Goal: Information Seeking & Learning: Learn about a topic

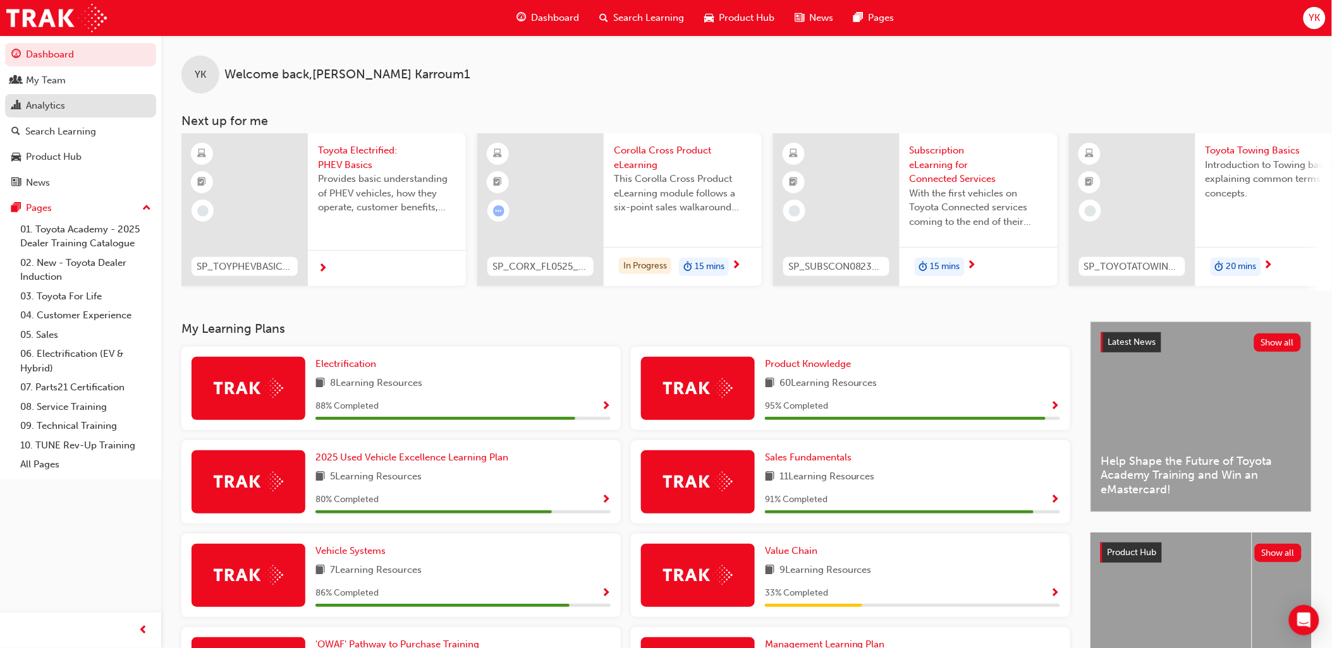
click at [38, 98] on link "Analytics" at bounding box center [80, 105] width 151 height 23
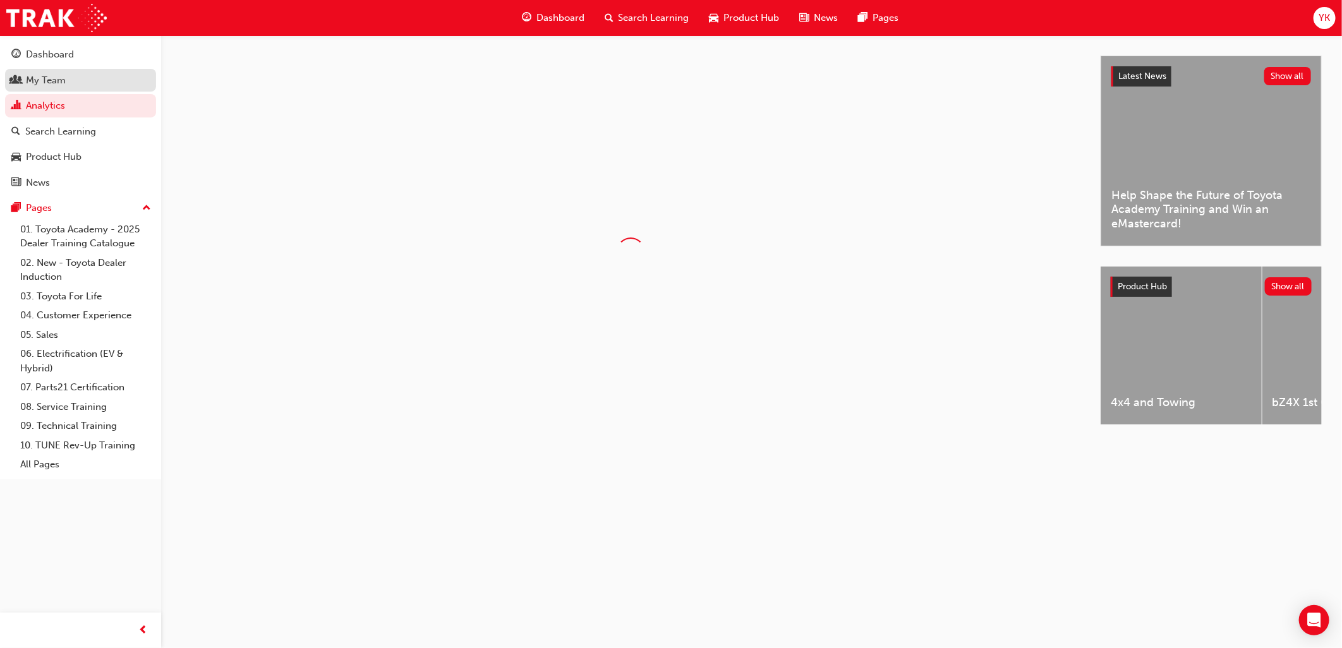
click at [38, 87] on div "My Team" at bounding box center [46, 80] width 40 height 15
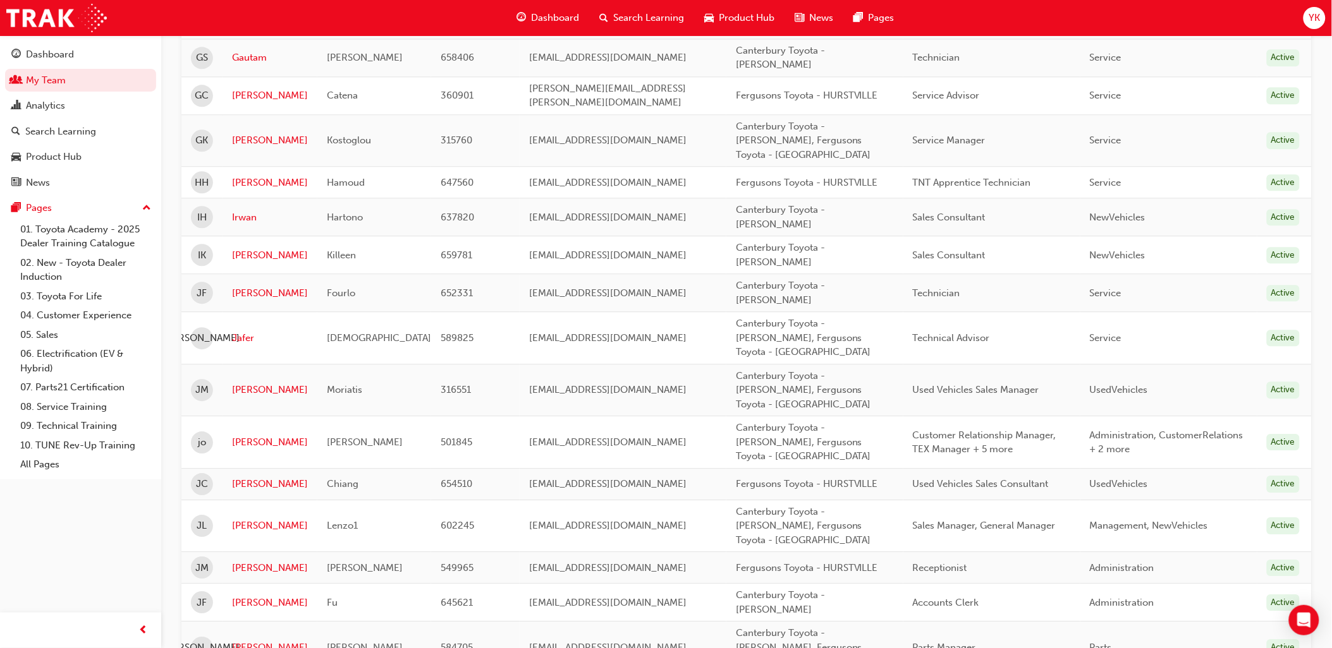
scroll to position [1193, 0]
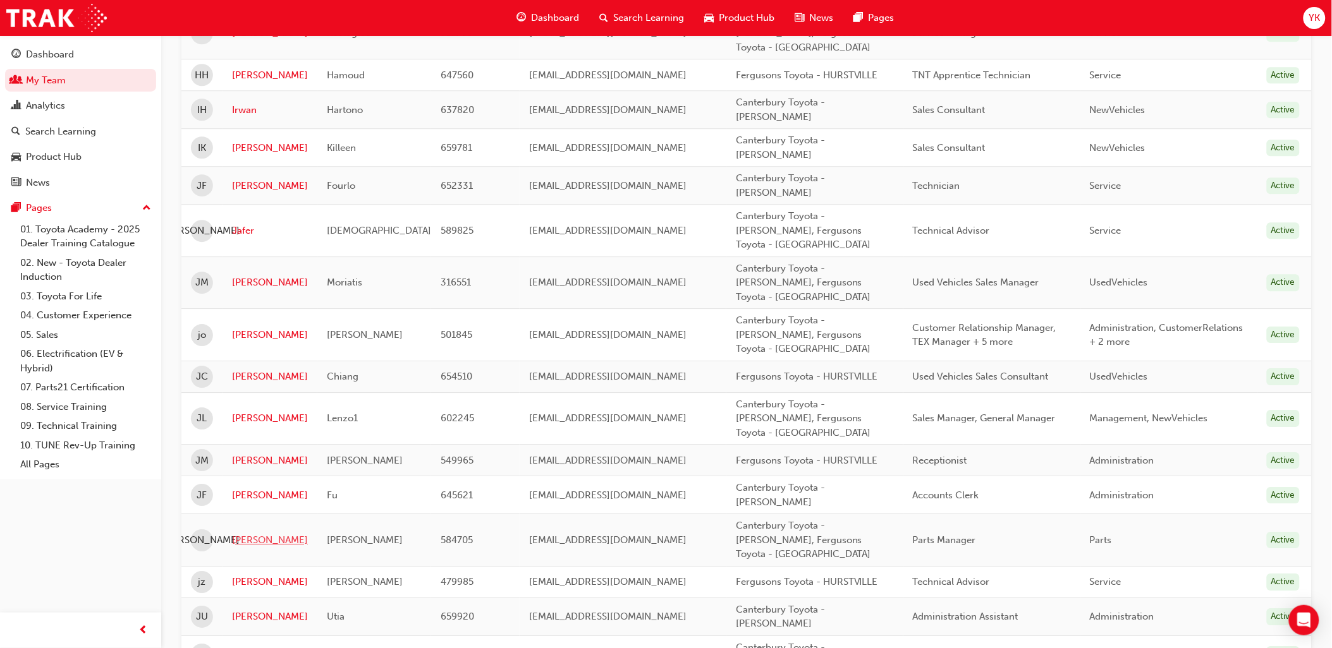
click at [259, 533] on link "[PERSON_NAME]" at bounding box center [270, 540] width 76 height 15
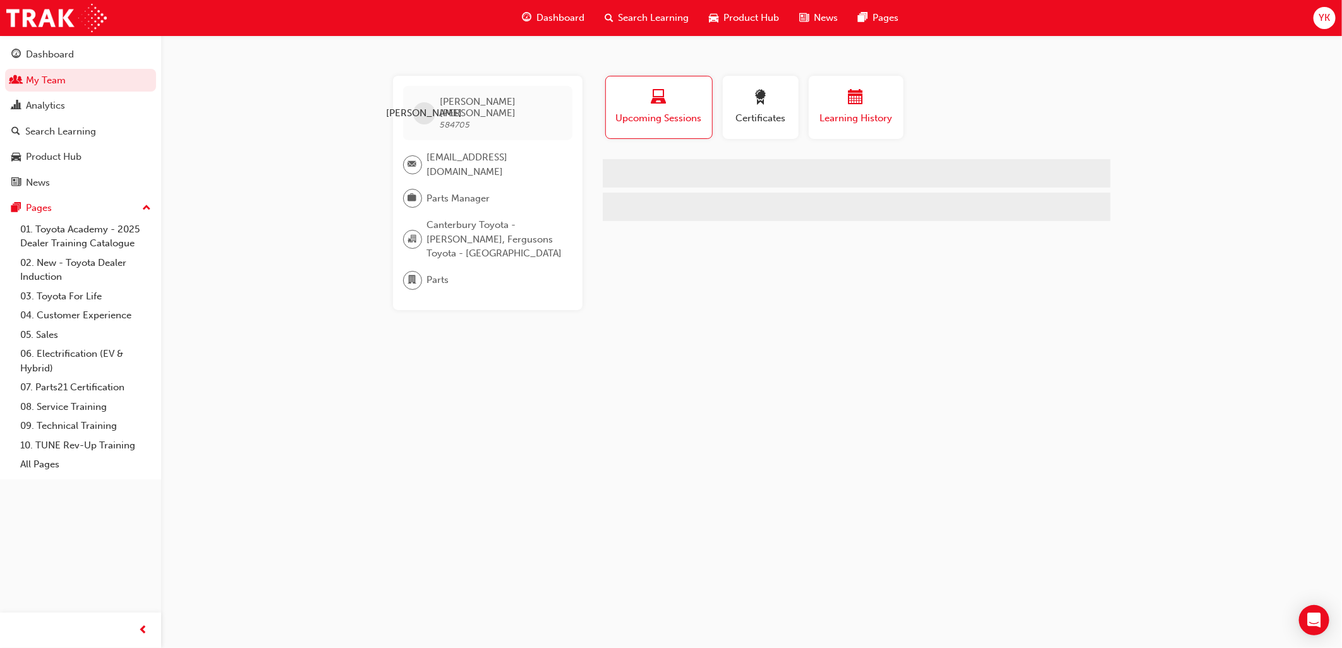
click at [839, 126] on button "Learning History" at bounding box center [856, 107] width 95 height 63
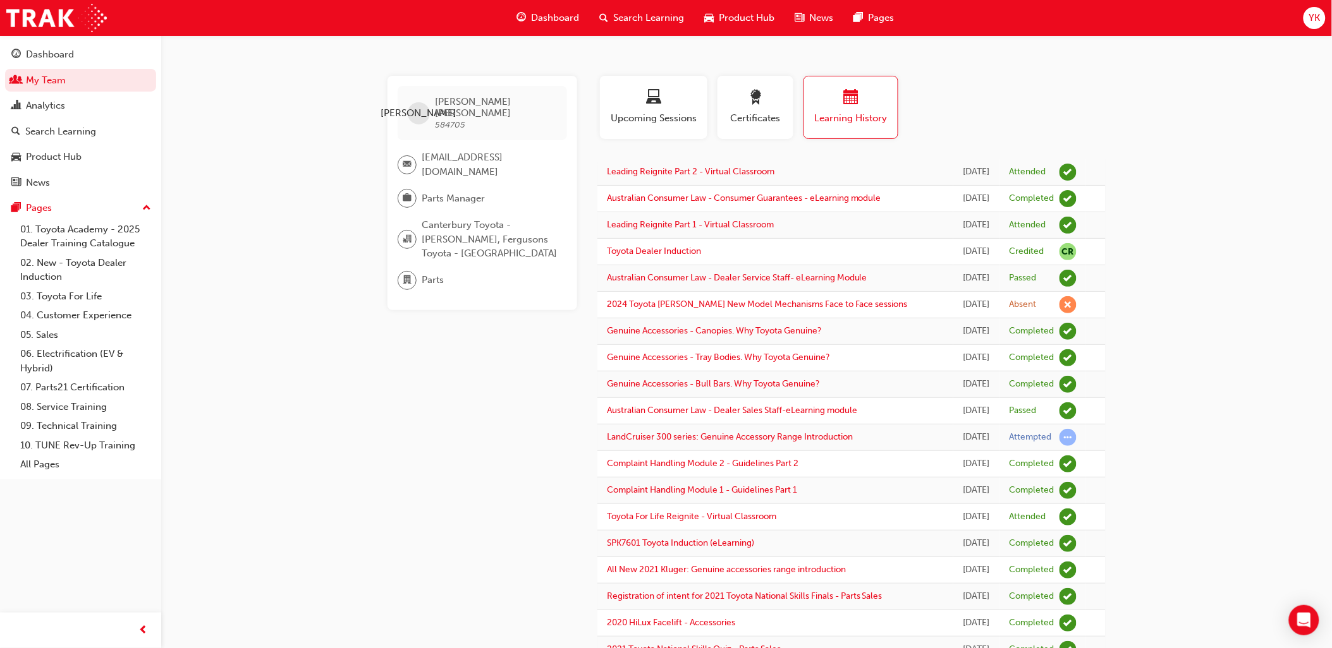
click at [545, 21] on span "Dashboard" at bounding box center [555, 18] width 48 height 15
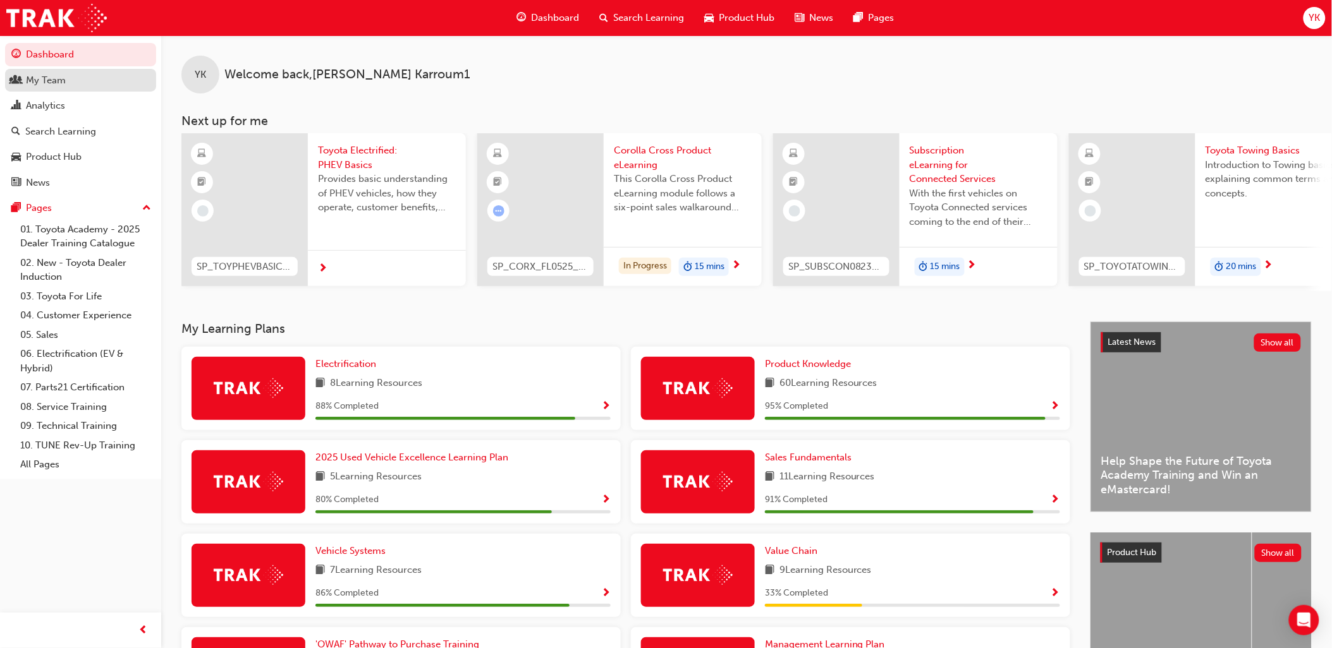
click at [74, 84] on div "My Team" at bounding box center [80, 81] width 138 height 16
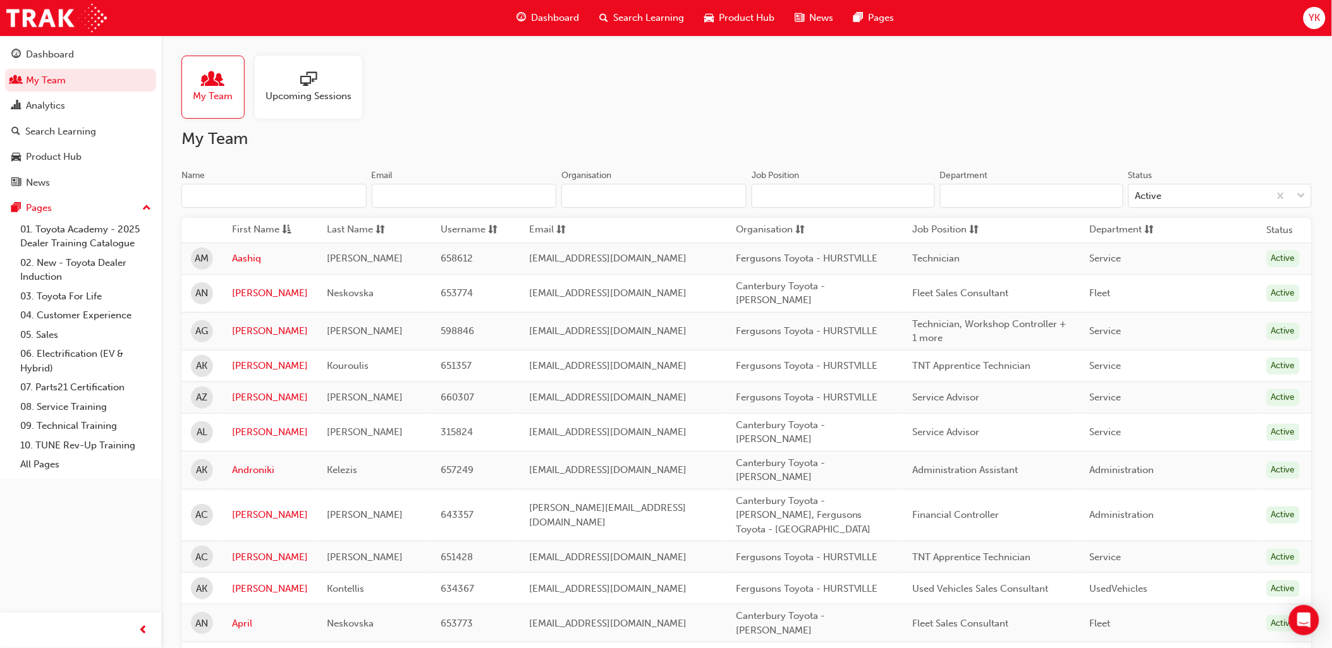
click at [266, 203] on input "Name" at bounding box center [273, 196] width 185 height 24
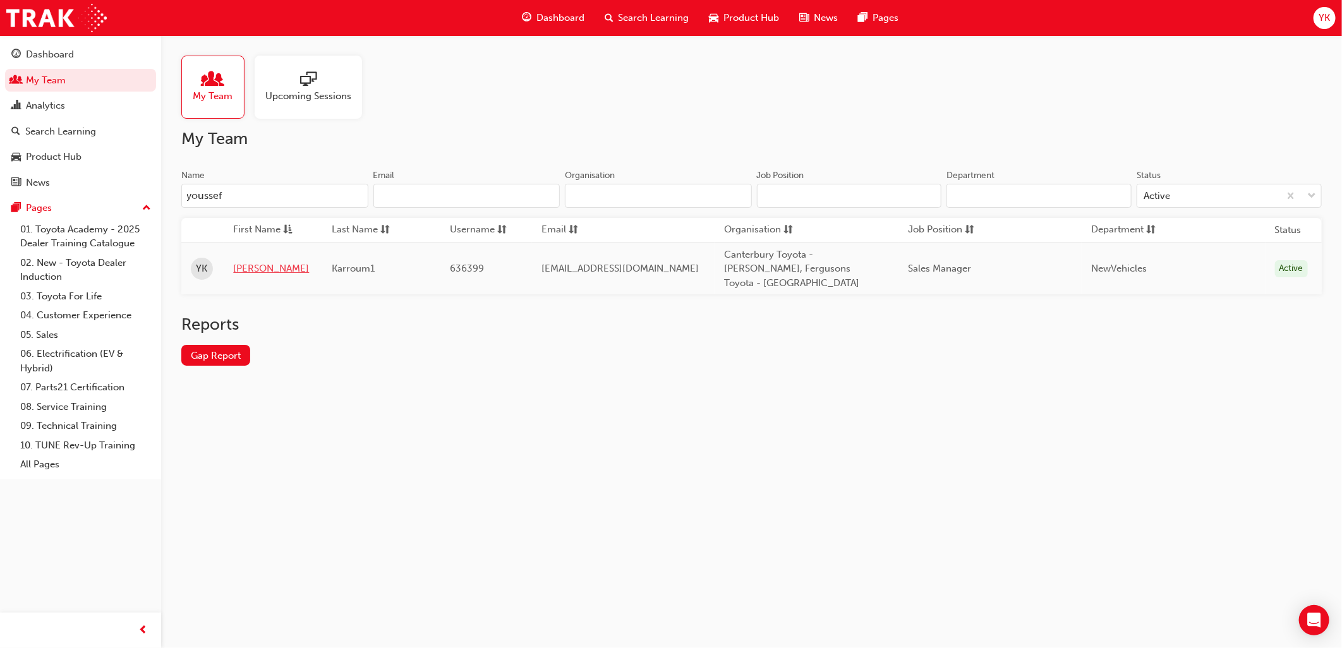
type input "youssef"
click at [250, 262] on link "[PERSON_NAME]" at bounding box center [273, 269] width 80 height 15
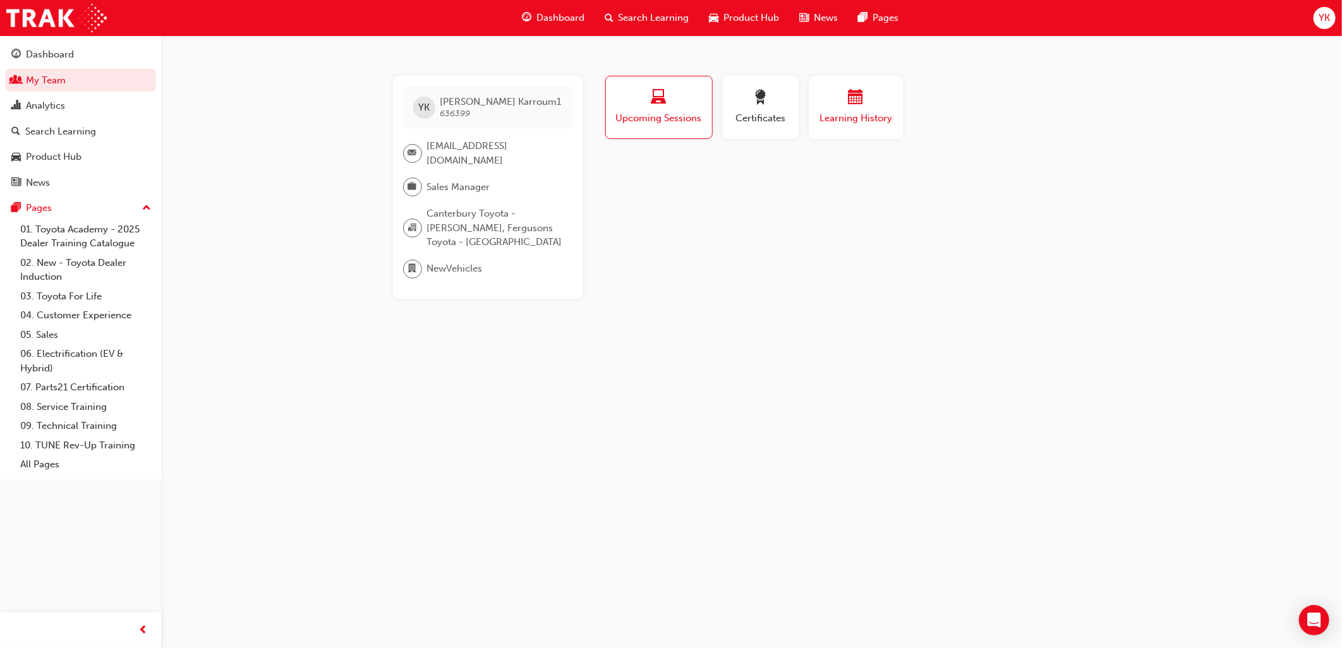
click at [856, 107] on div "button" at bounding box center [856, 100] width 76 height 20
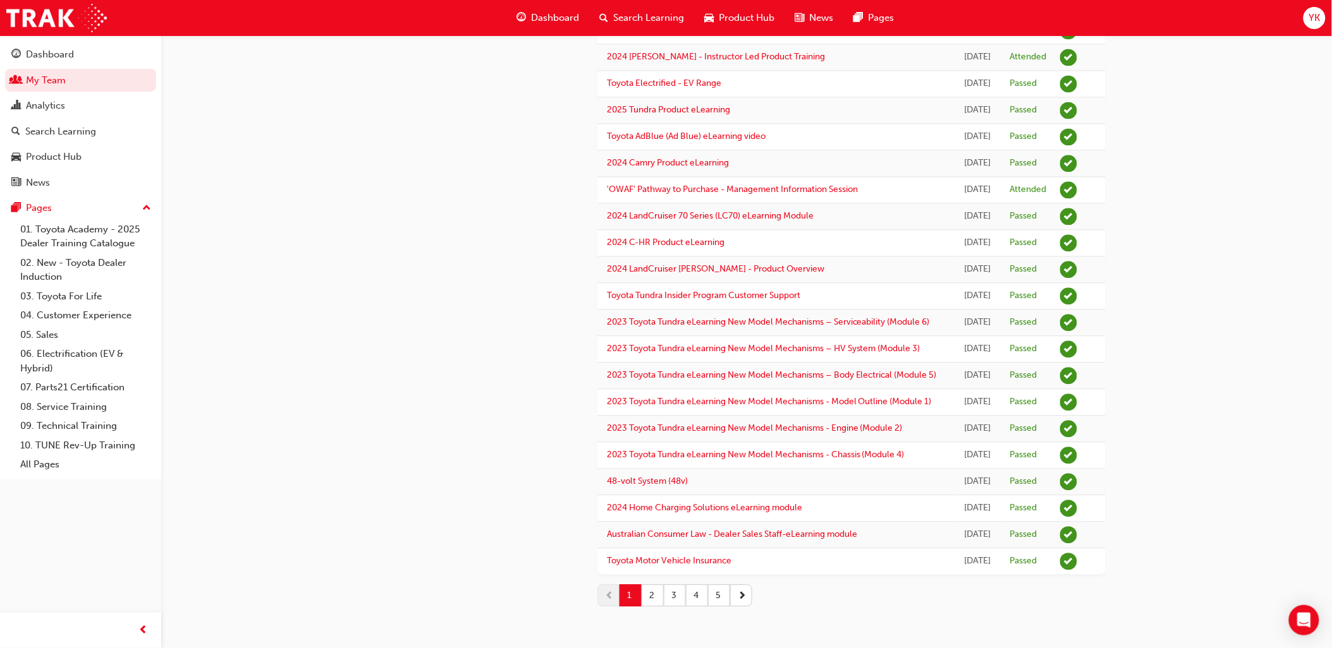
scroll to position [1471, 0]
click at [649, 601] on button "2" at bounding box center [652, 596] width 22 height 22
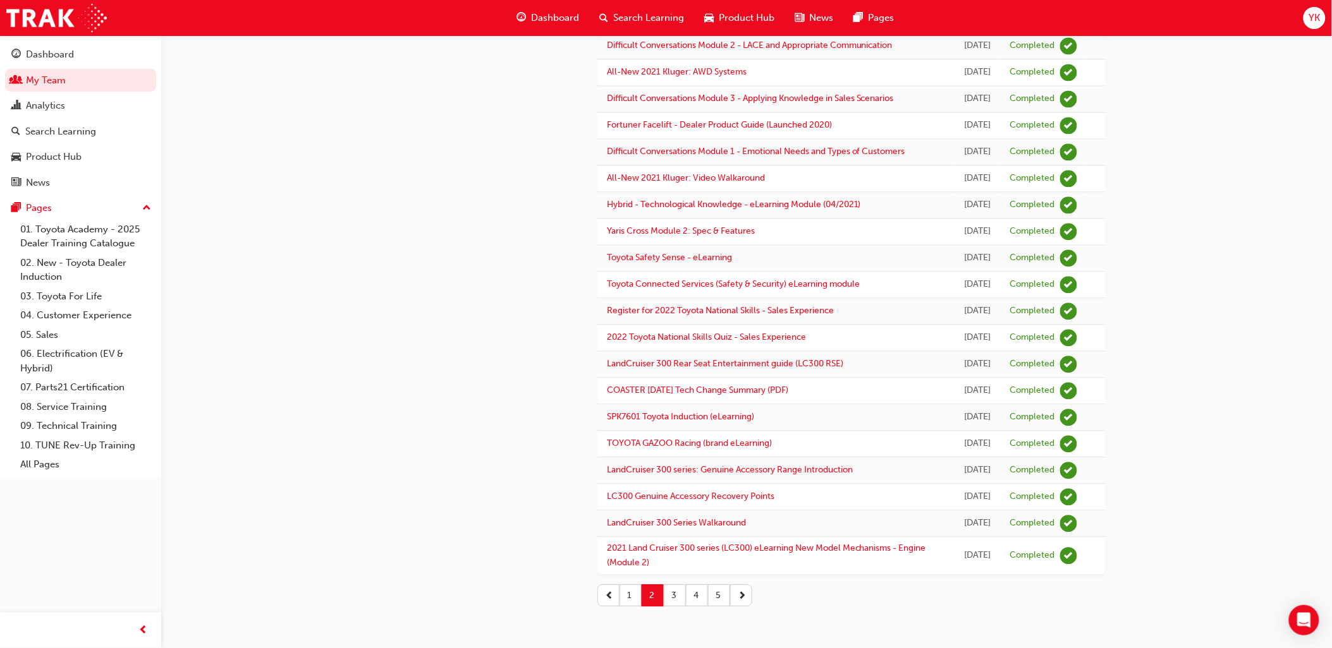
scroll to position [1437, 0]
click at [668, 591] on button "3" at bounding box center [675, 596] width 22 height 22
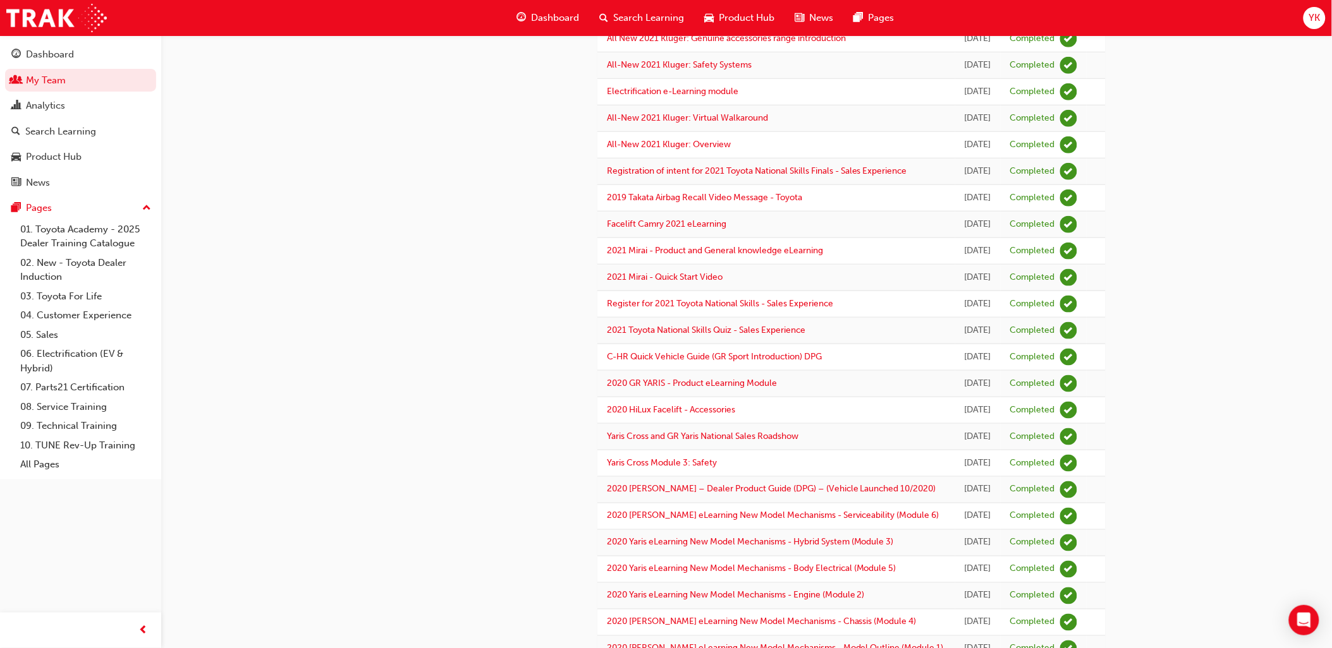
scroll to position [0, 0]
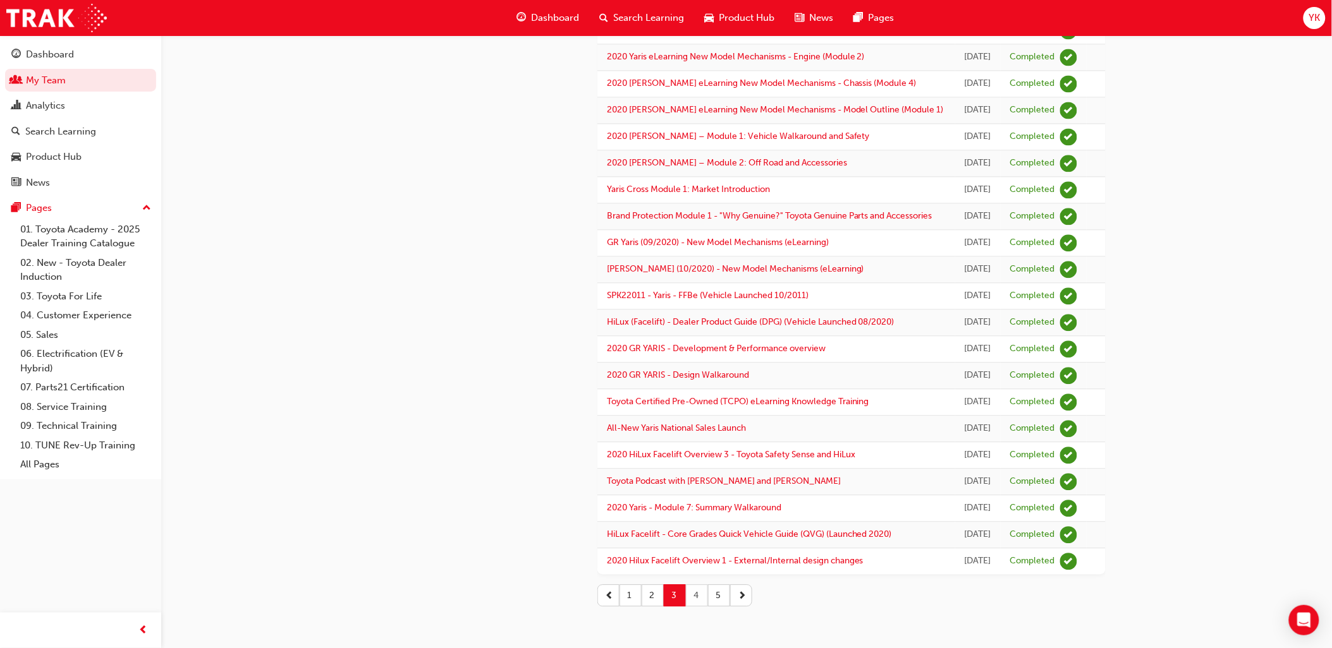
click at [698, 593] on button "4" at bounding box center [697, 596] width 22 height 22
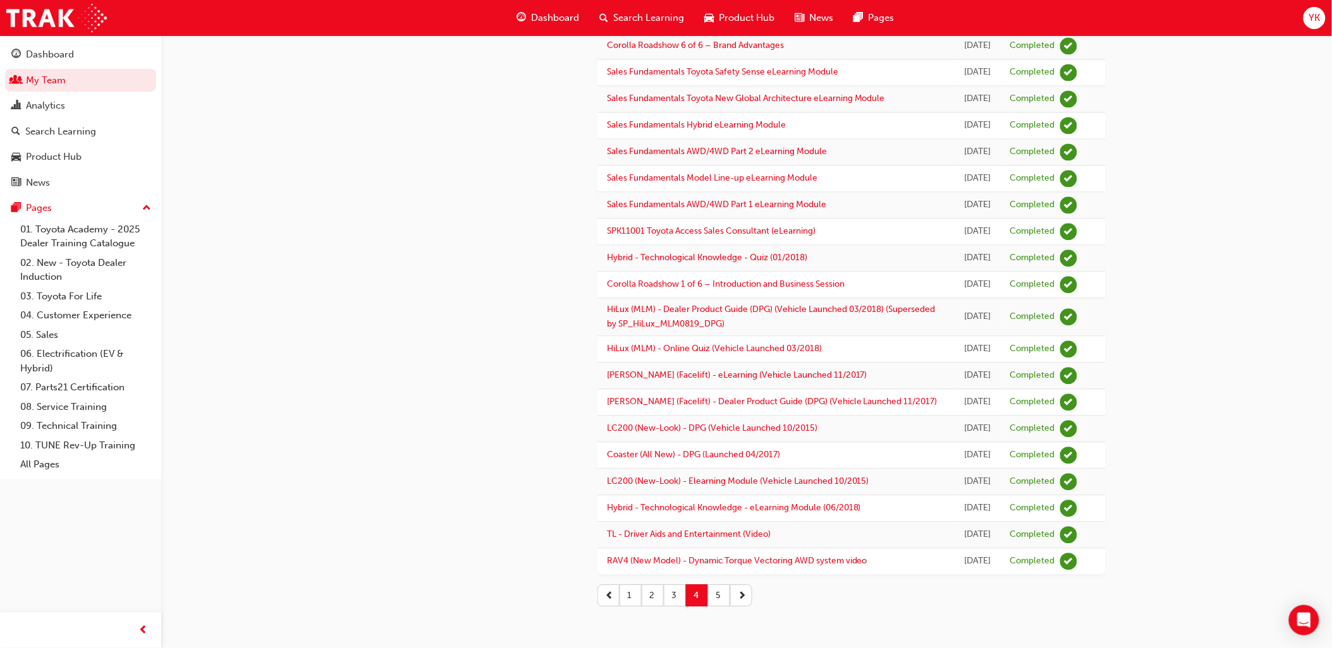
scroll to position [1483, 0]
click at [715, 594] on button "5" at bounding box center [719, 596] width 22 height 22
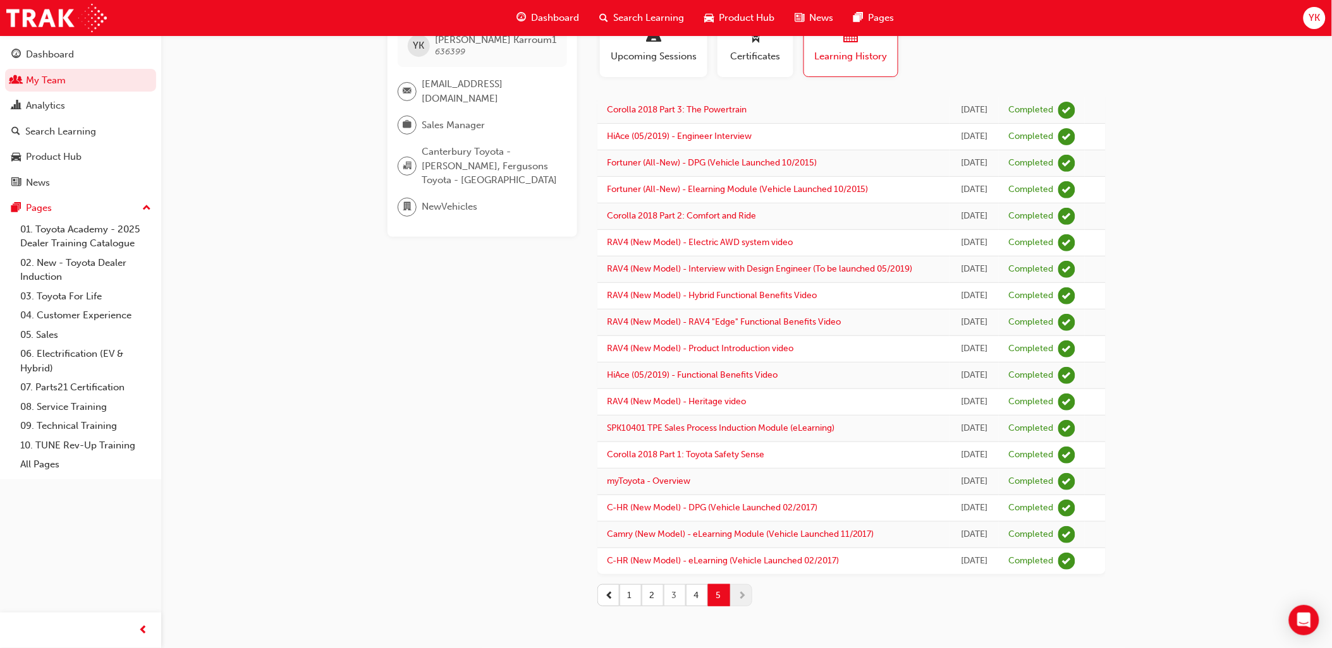
scroll to position [108, 0]
click at [638, 592] on button "1" at bounding box center [630, 596] width 22 height 22
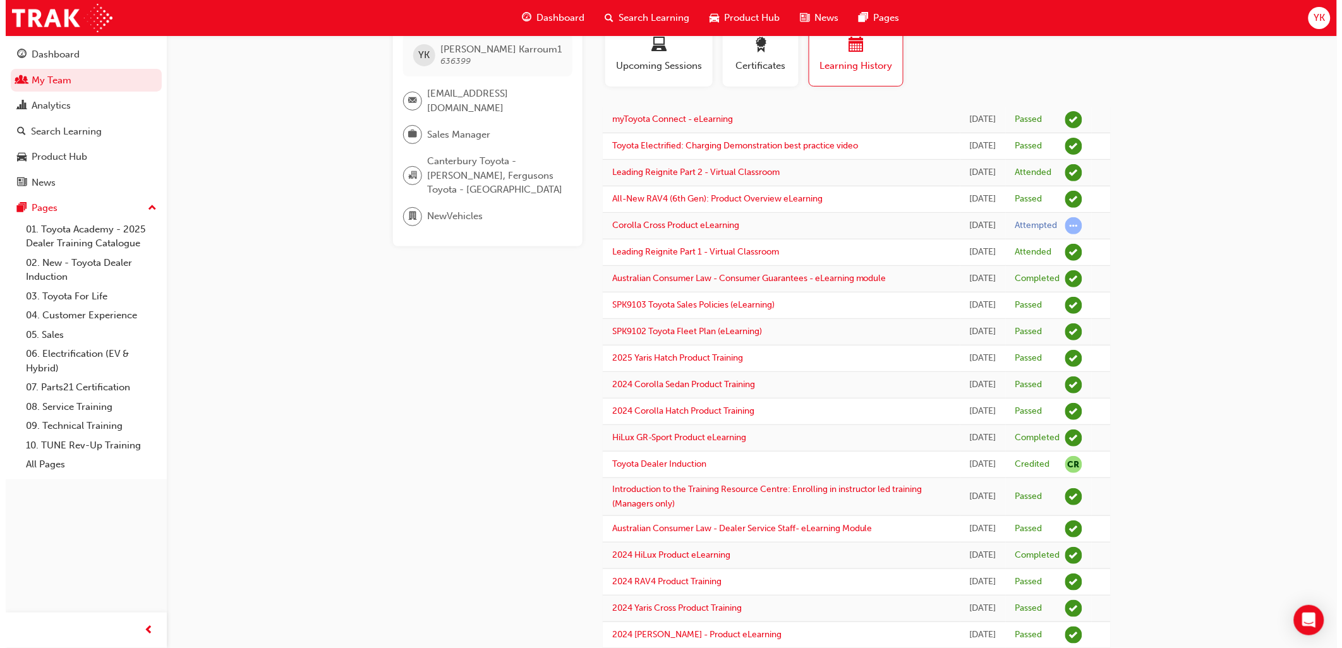
scroll to position [0, 0]
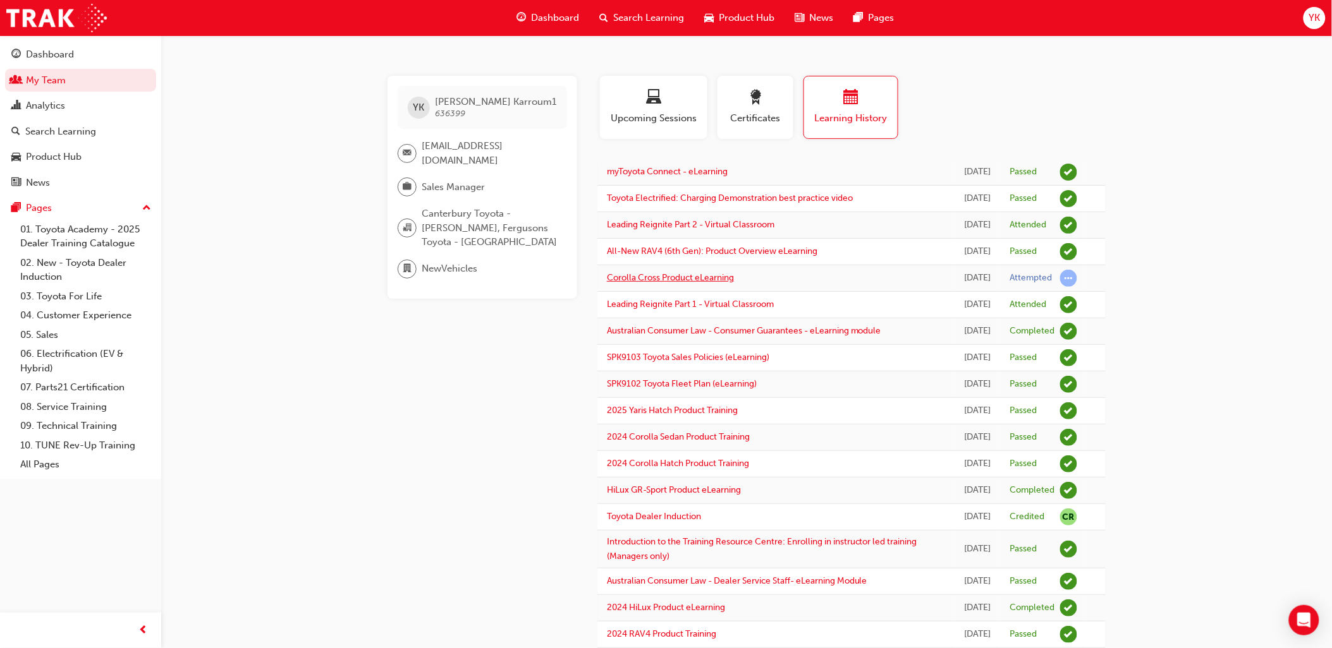
click at [676, 283] on link "Corolla Cross Product eLearning" at bounding box center [670, 277] width 127 height 11
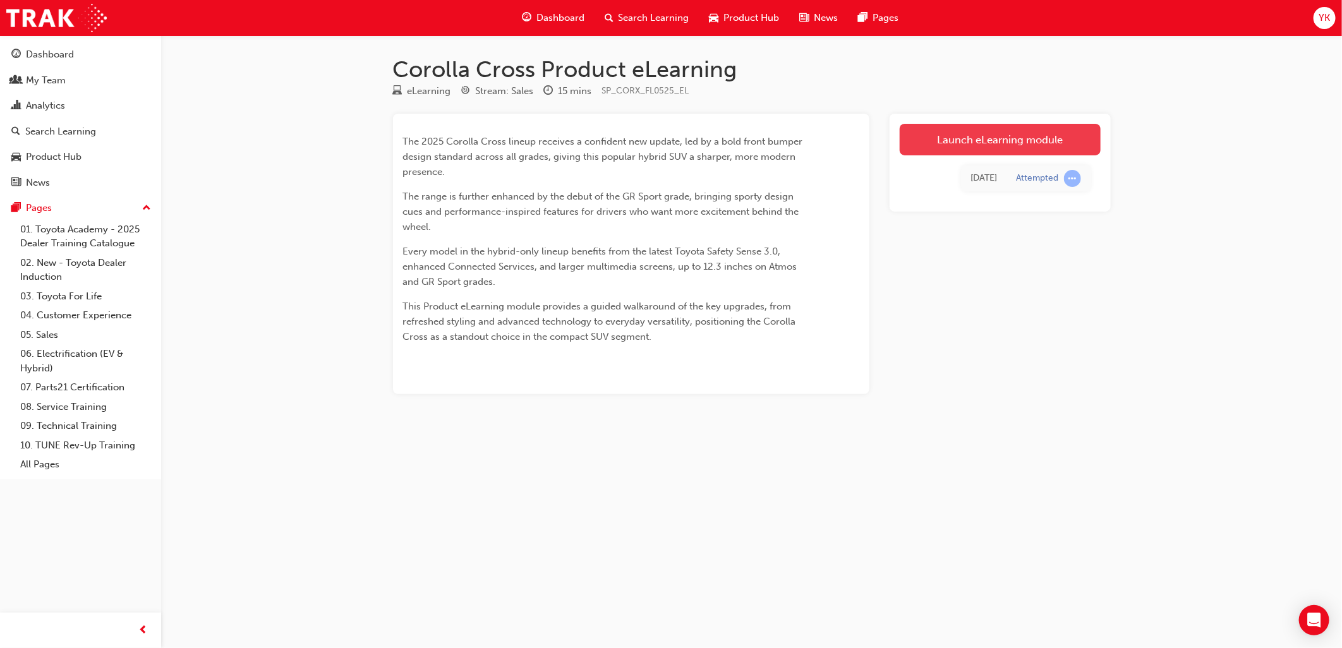
click at [986, 141] on link "Launch eLearning module" at bounding box center [1000, 140] width 201 height 32
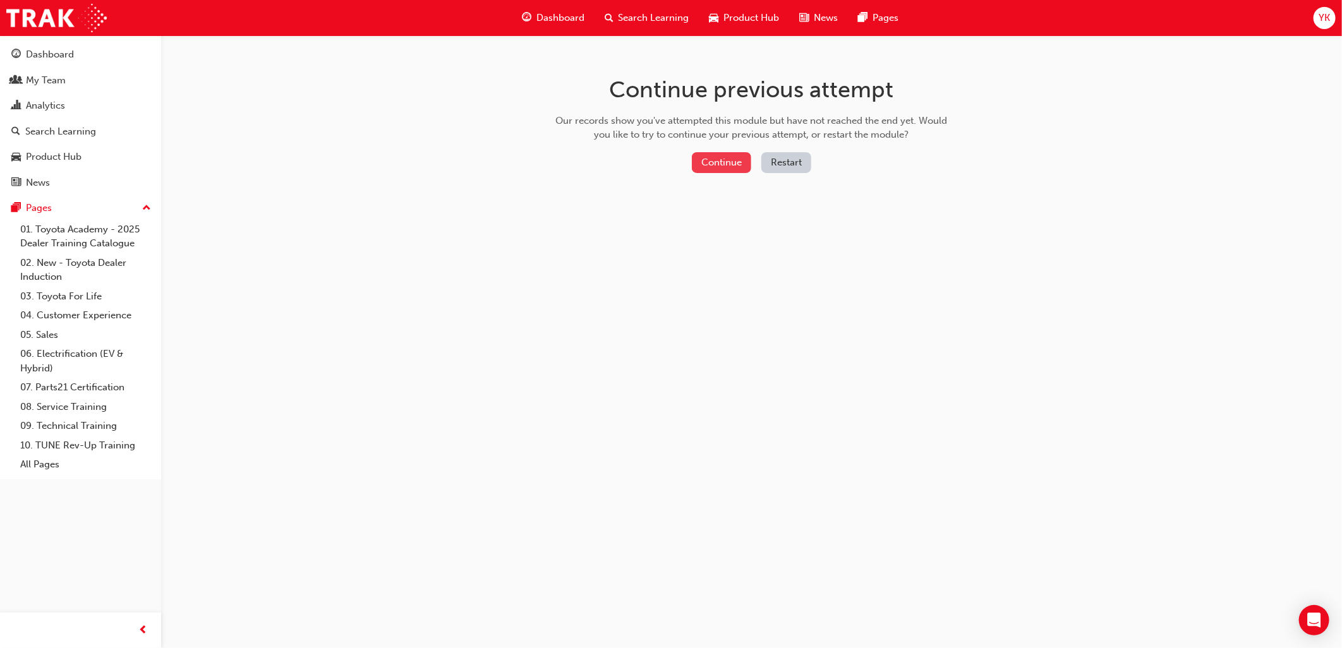
click at [739, 163] on button "Continue" at bounding box center [721, 162] width 59 height 21
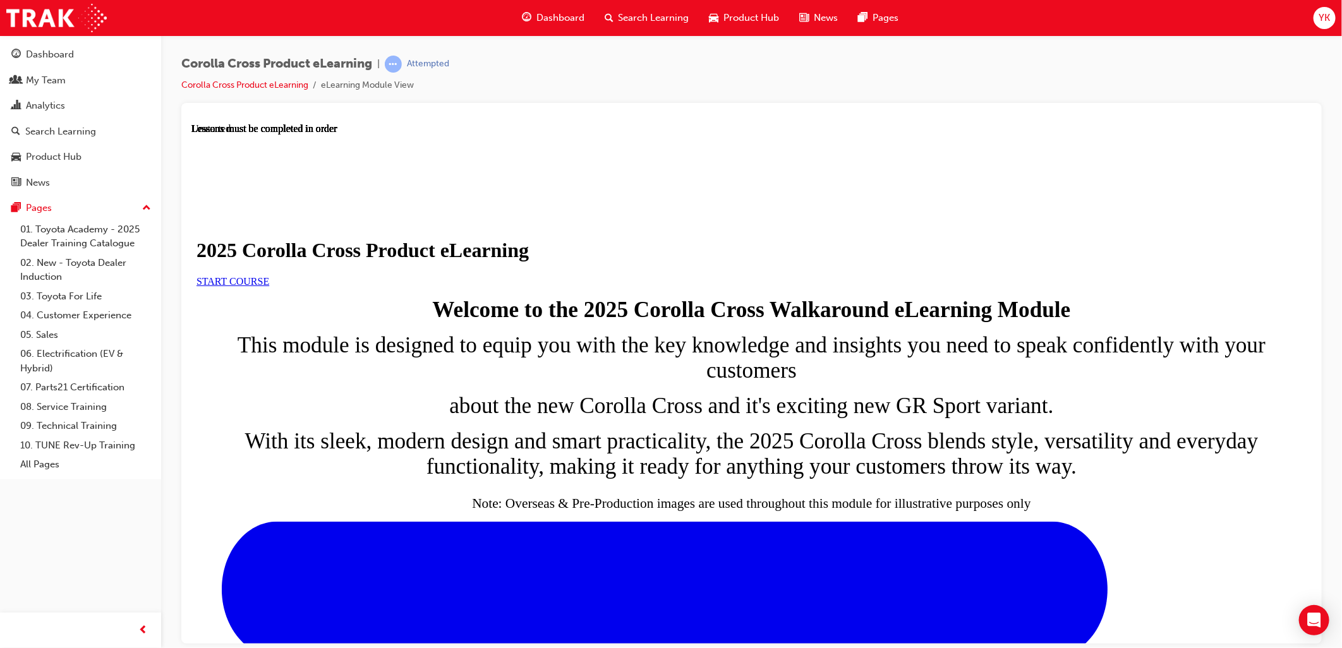
click at [269, 286] on link "START COURSE" at bounding box center [232, 281] width 73 height 11
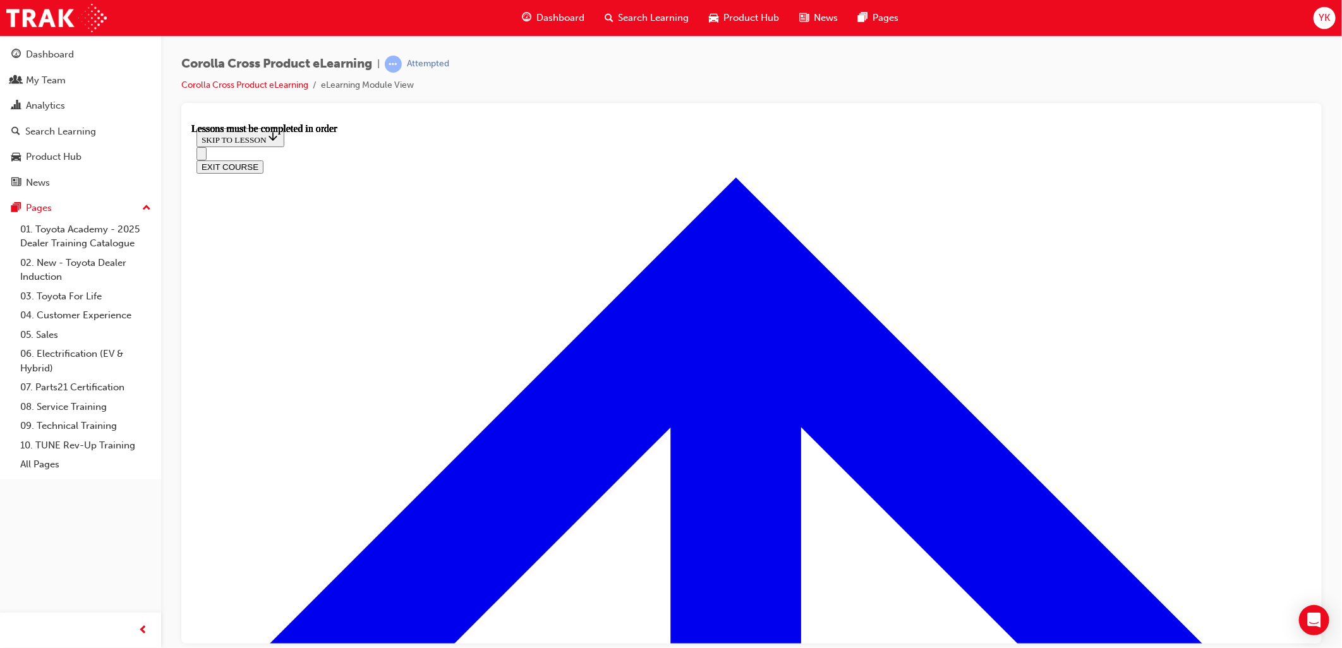
scroll to position [652, 0]
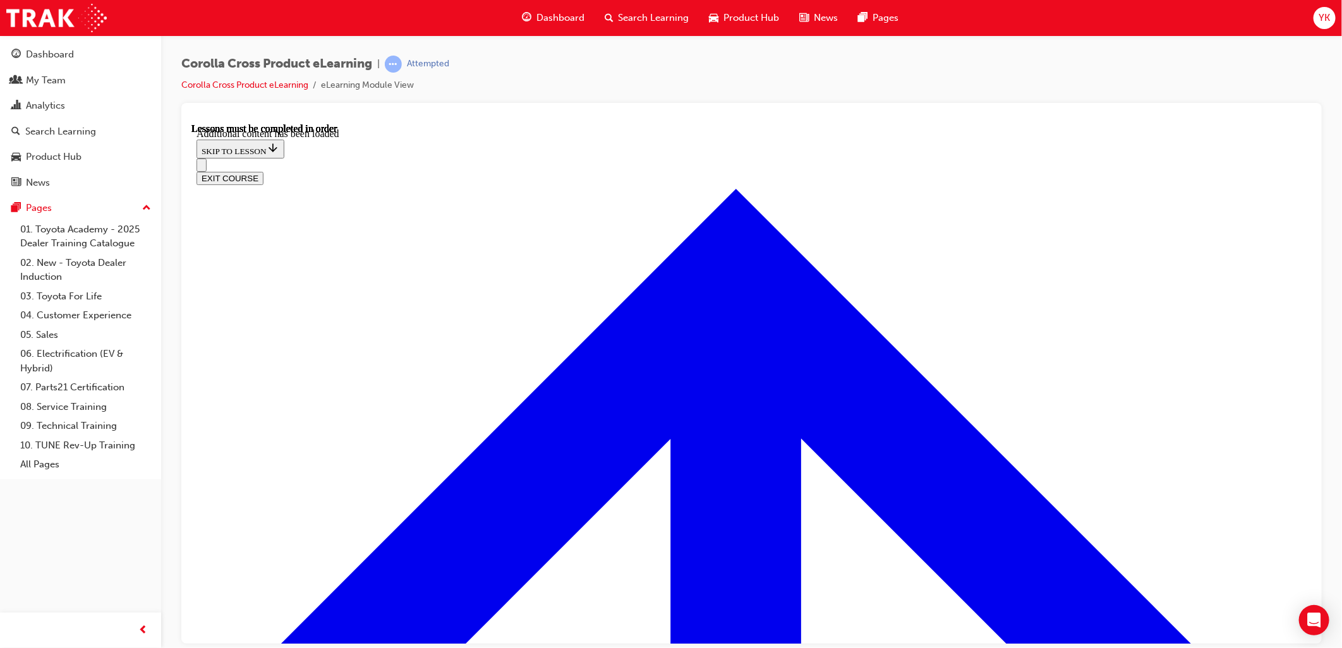
scroll to position [2054, 0]
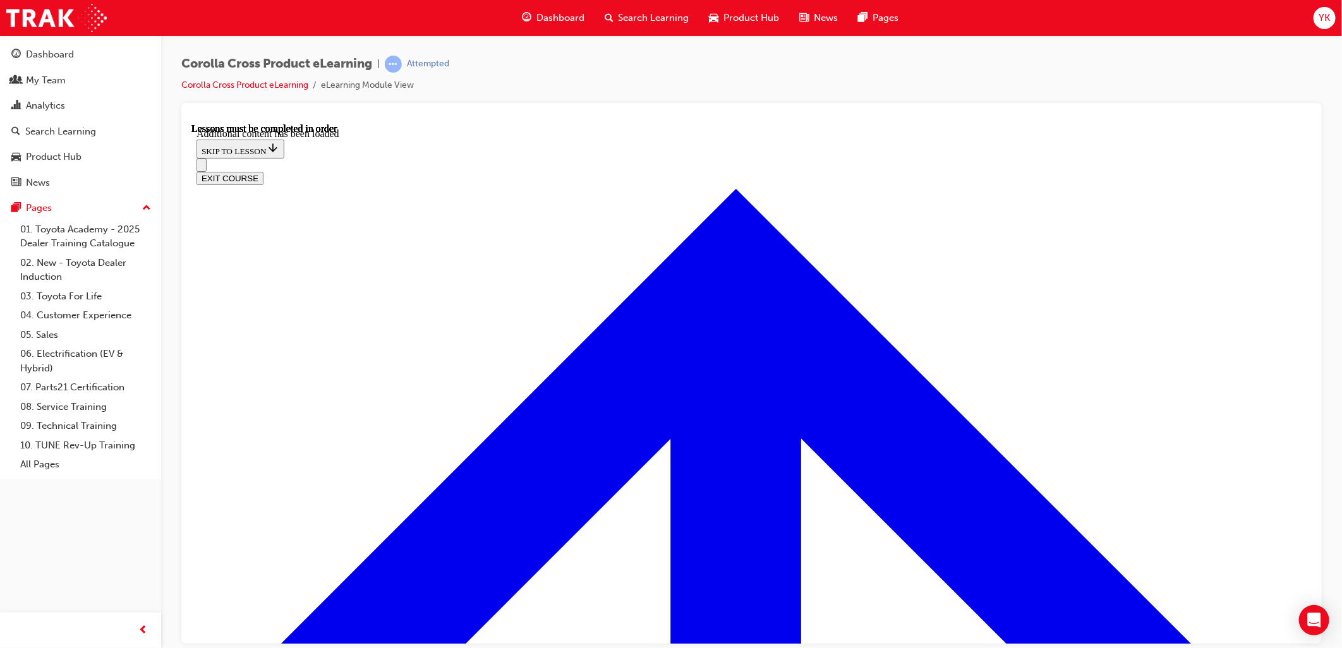
radio input "true"
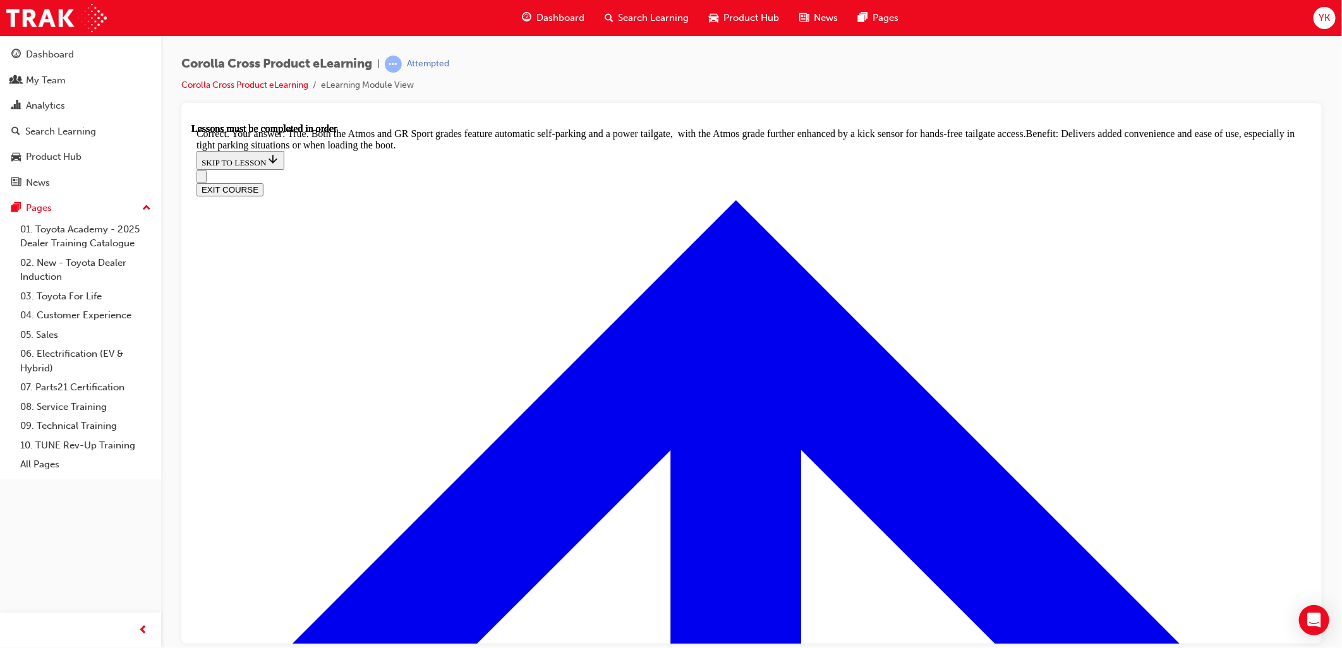
scroll to position [2699, 0]
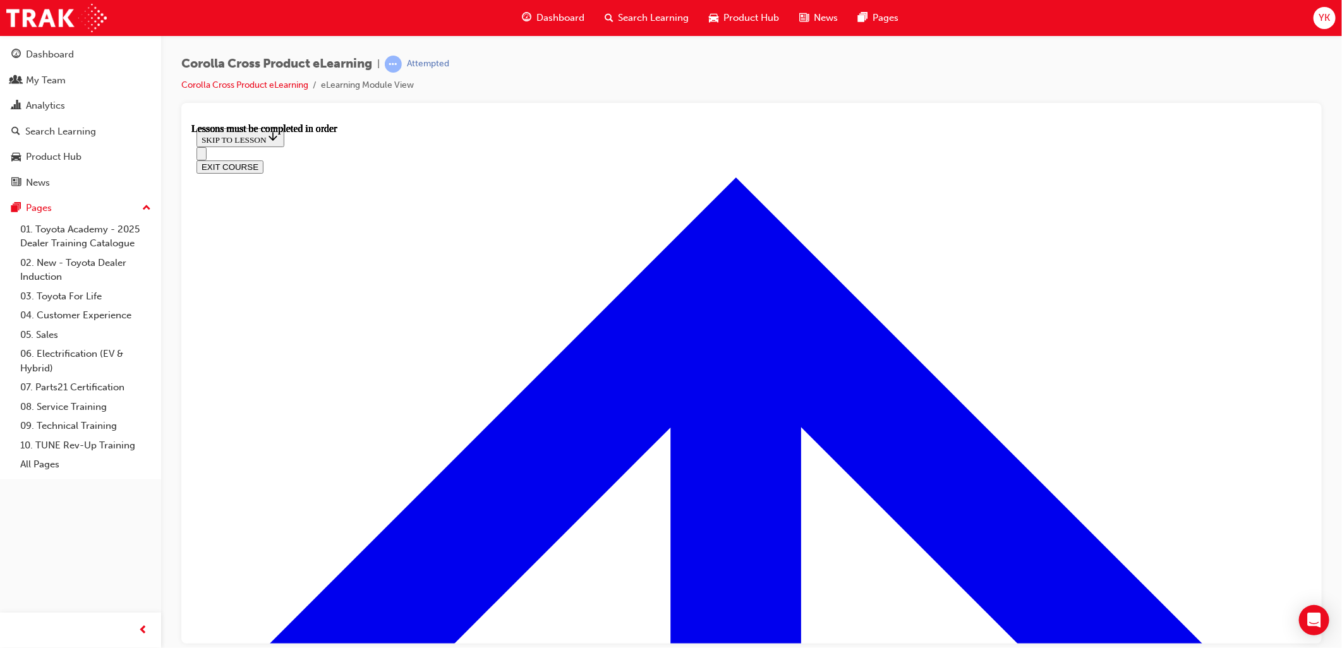
drag, startPoint x: 701, startPoint y: 160, endPoint x: 712, endPoint y: 164, distance: 11.0
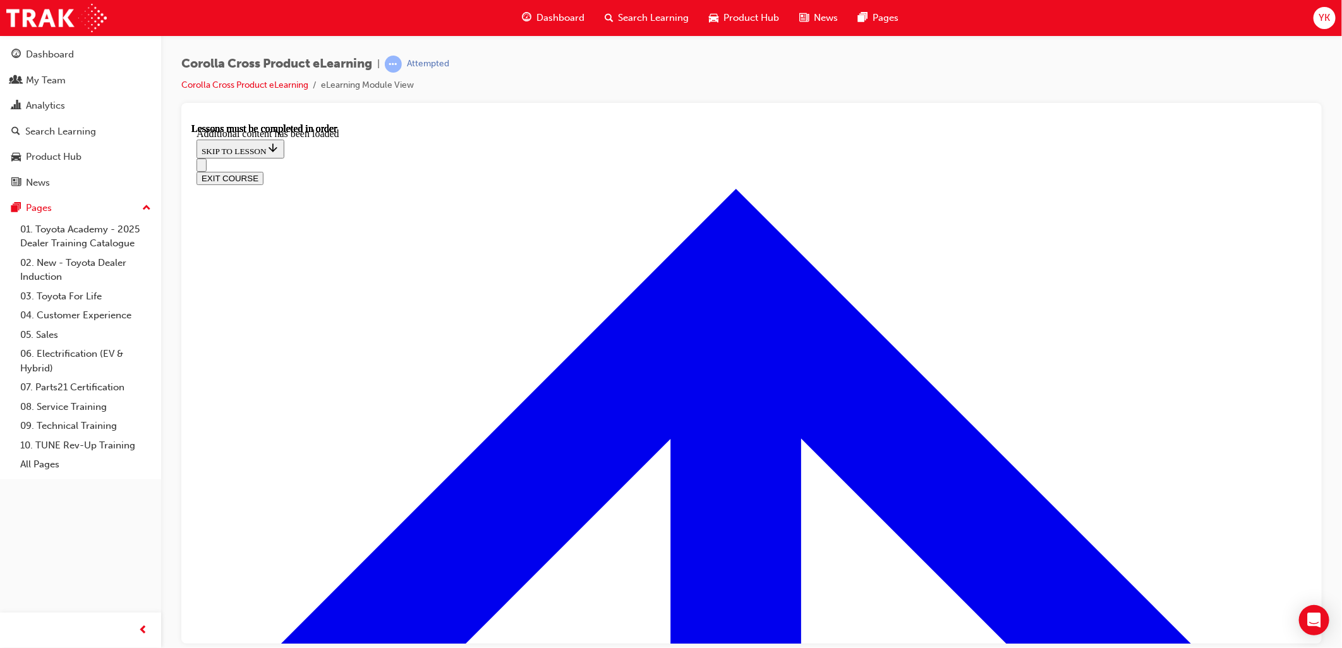
scroll to position [1833, 0]
radio input "true"
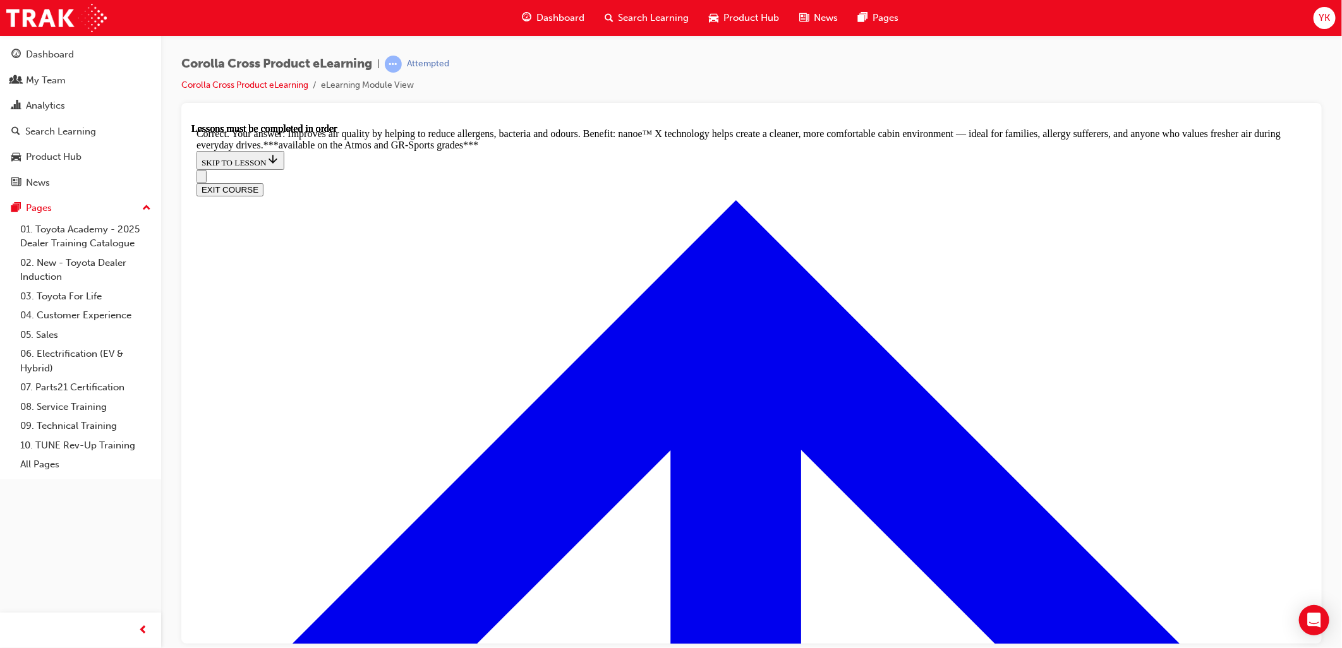
scroll to position [2535, 0]
radio input "true"
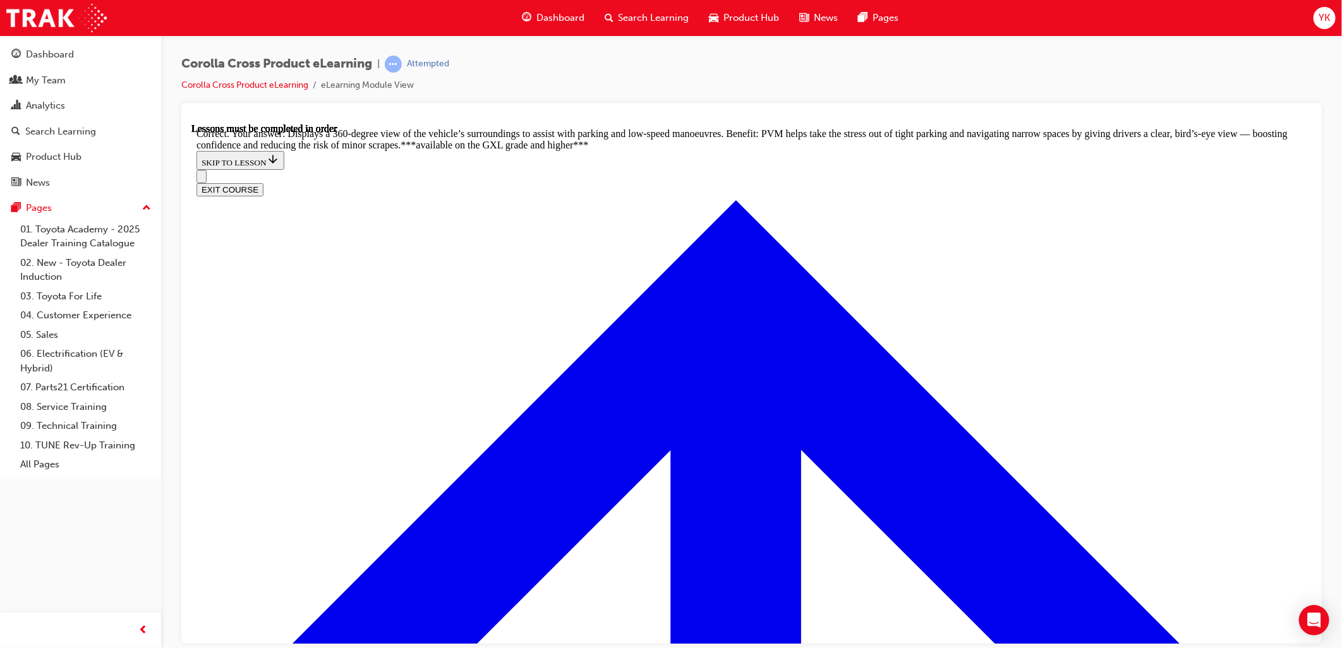
scroll to position [2850, 0]
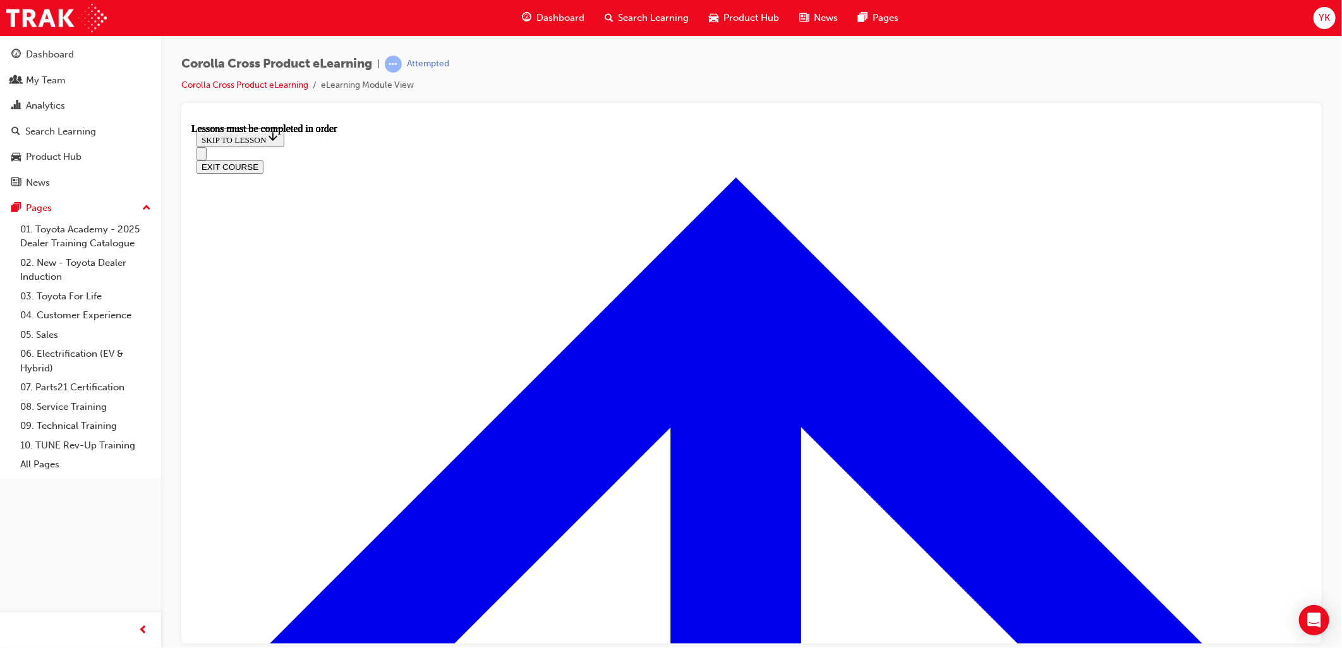
scroll to position [835, 0]
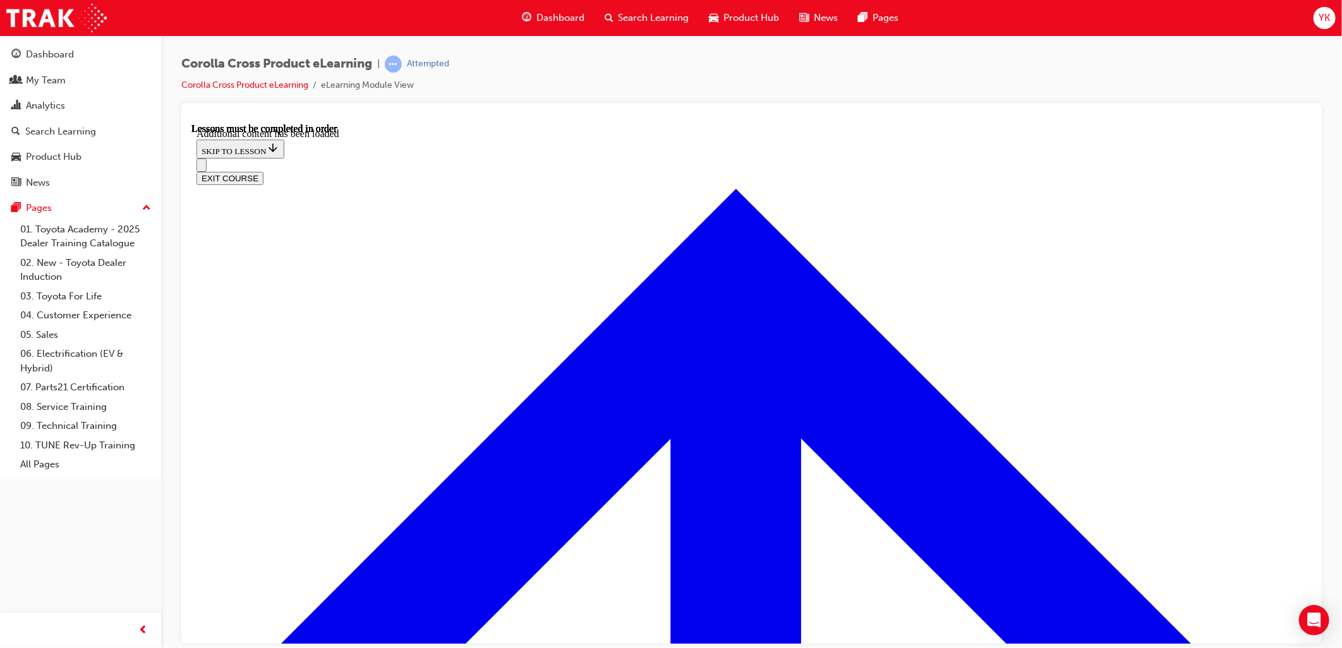
scroll to position [1922, 0]
radio input "true"
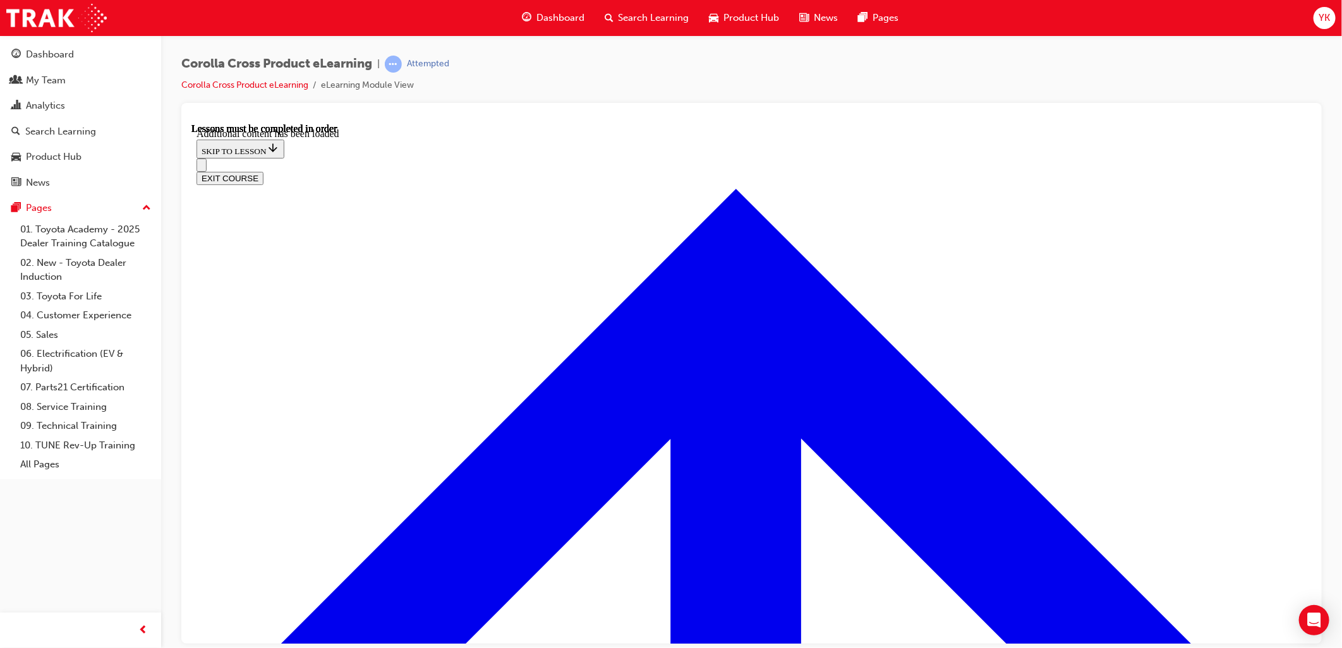
scroll to position [1942, 0]
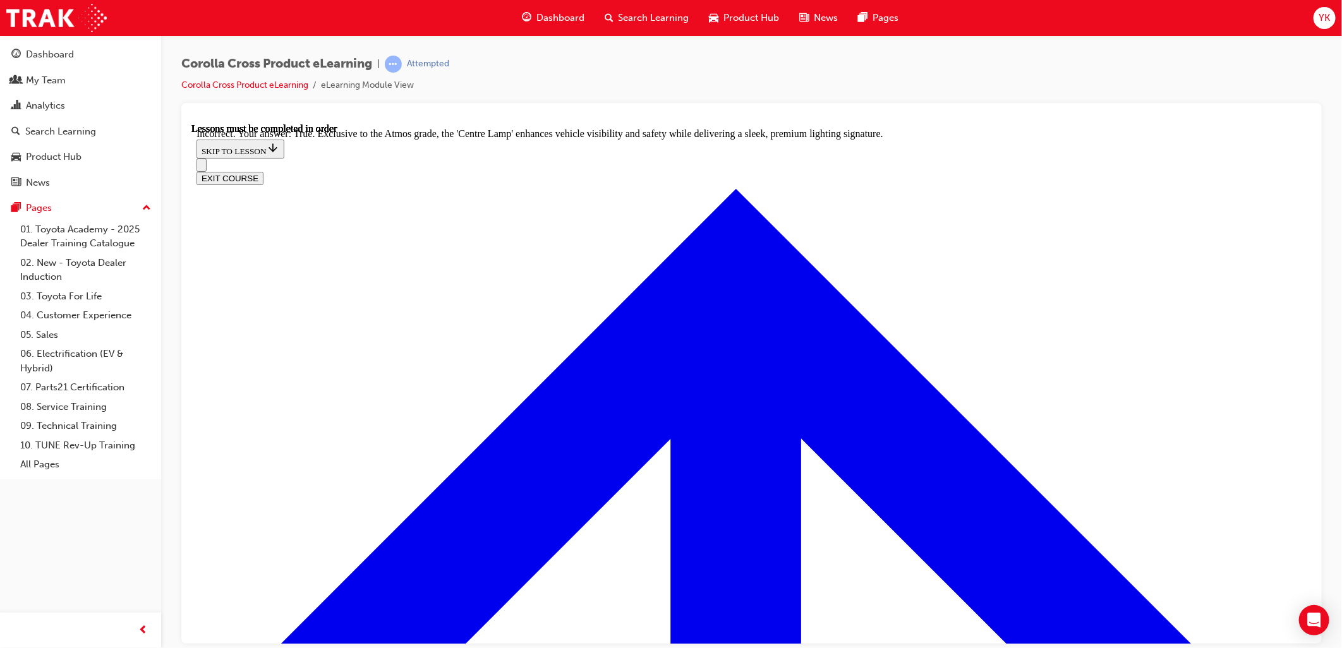
radio input "true"
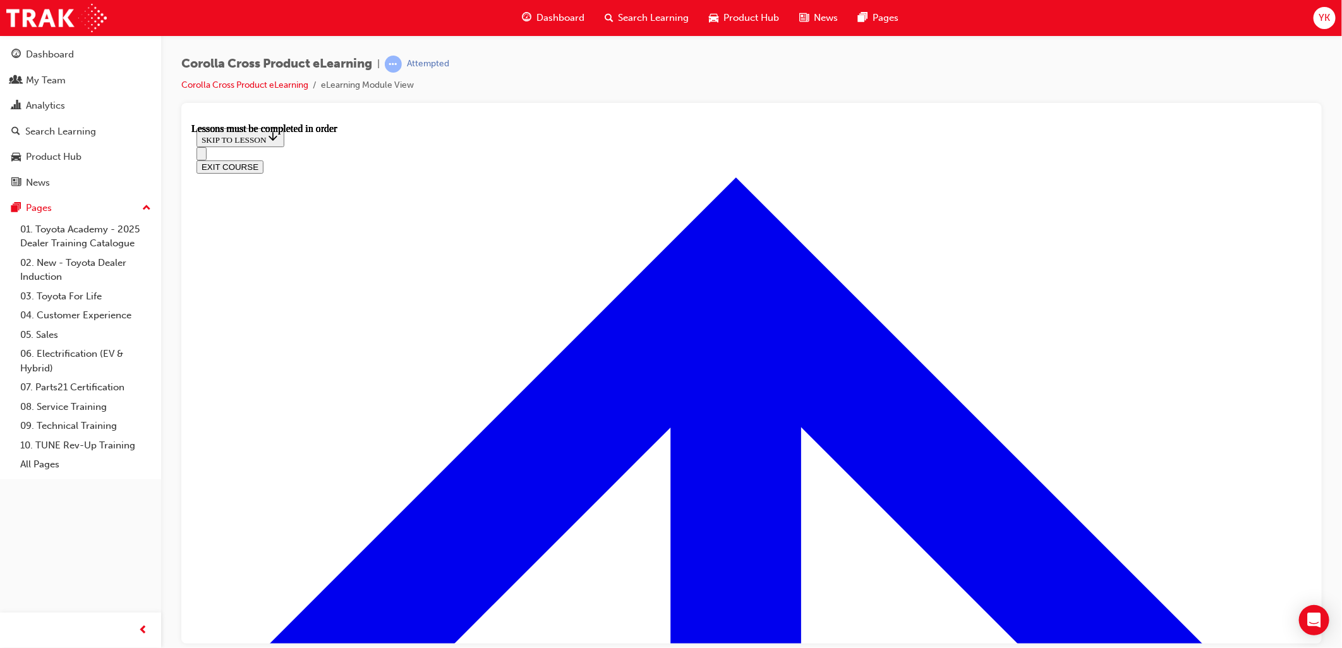
drag, startPoint x: 662, startPoint y: 389, endPoint x: 640, endPoint y: 451, distance: 65.2
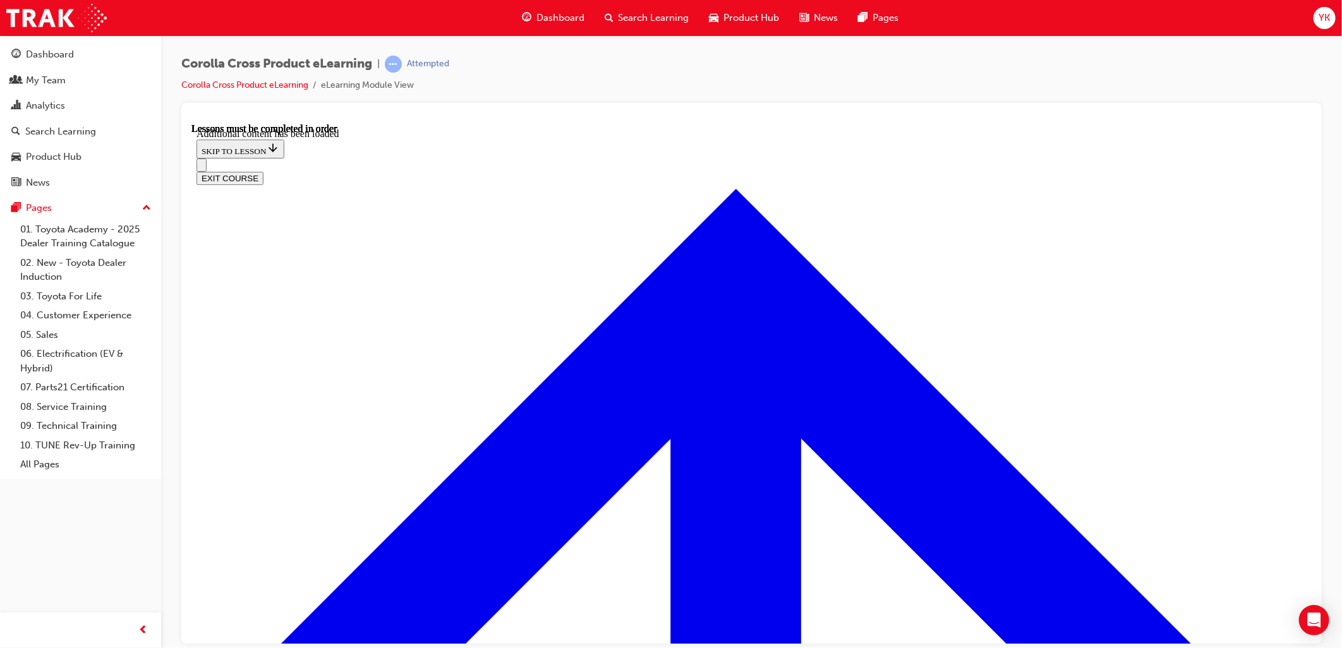
scroll to position [1495, 0]
radio input "true"
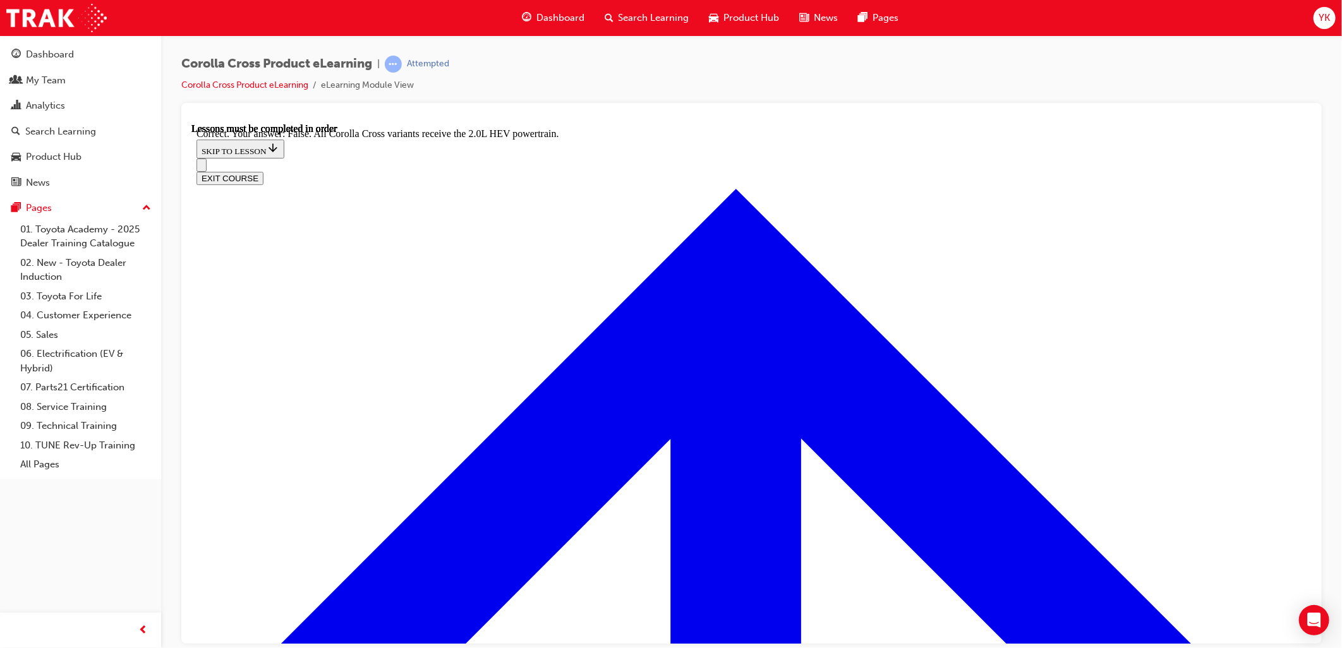
scroll to position [1700, 0]
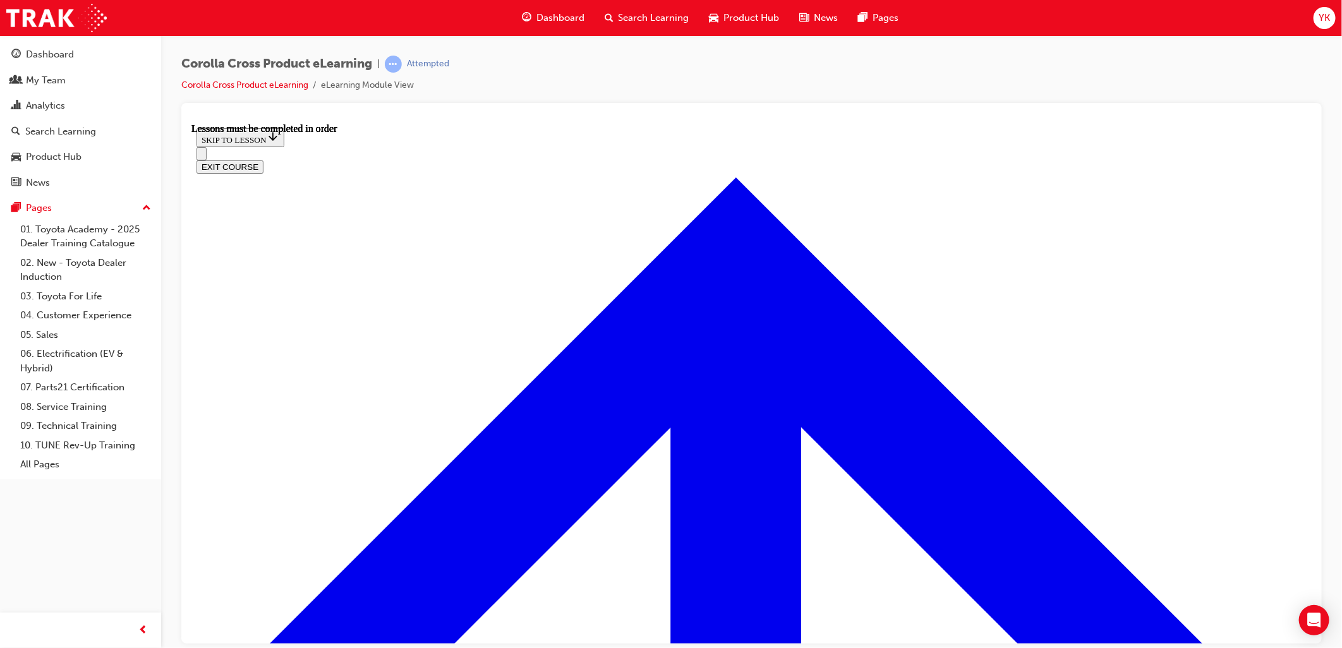
scroll to position [1045, 0]
drag, startPoint x: 1020, startPoint y: 312, endPoint x: 1019, endPoint y: 303, distance: 8.2
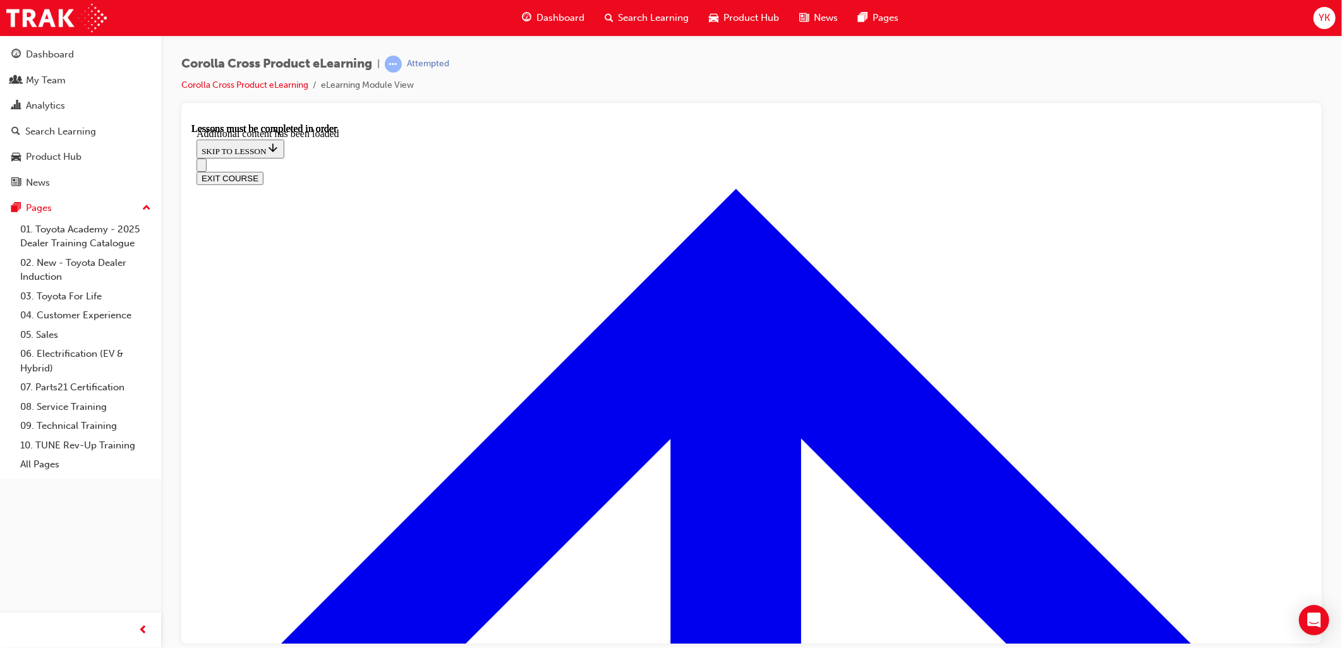
scroll to position [1590, 0]
radio input "true"
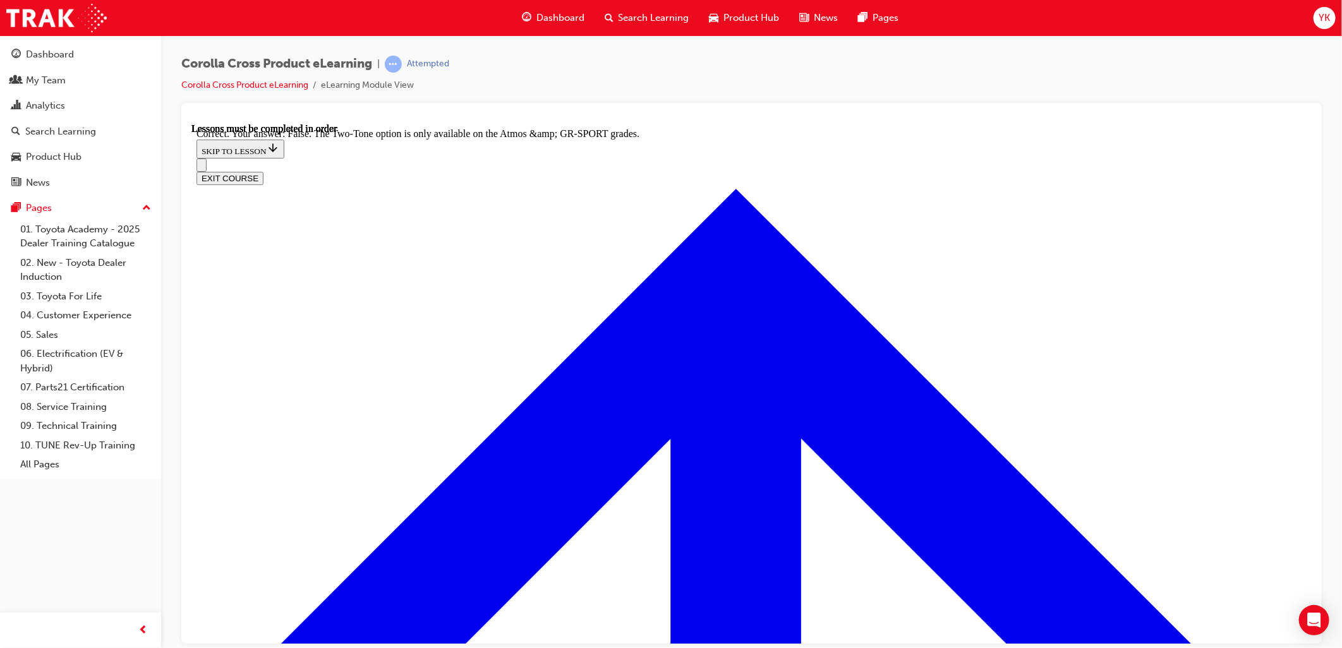
scroll to position [1795, 0]
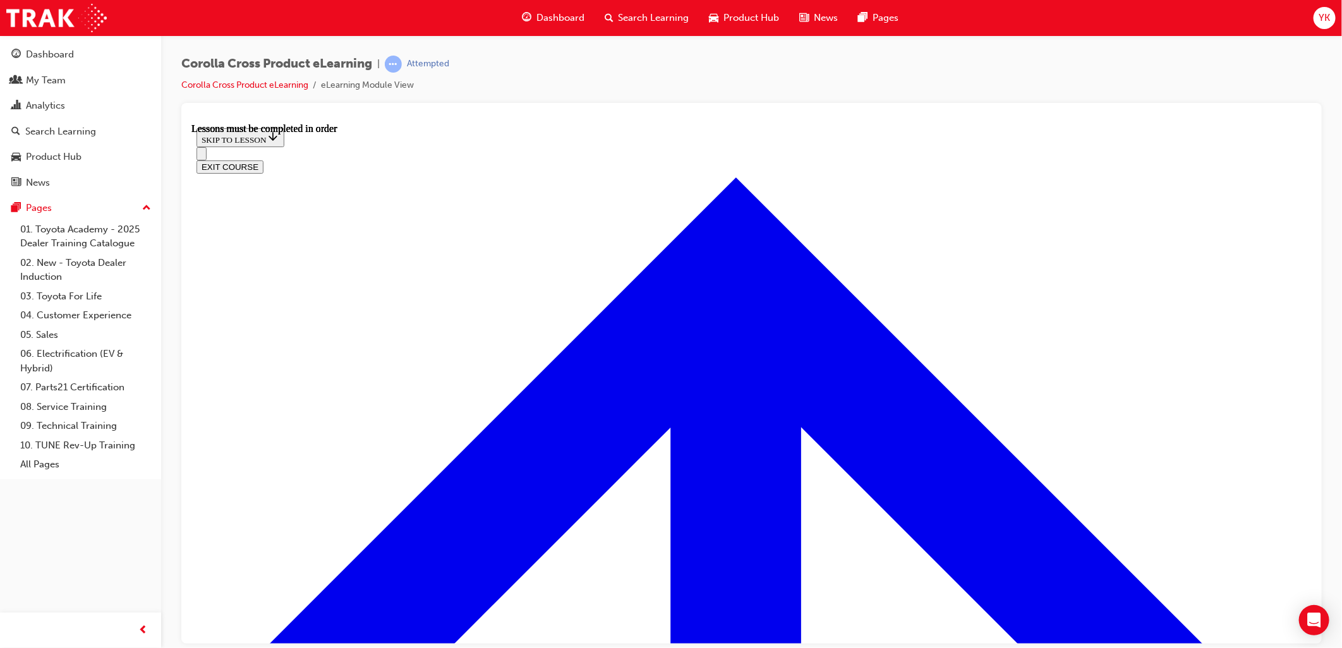
drag, startPoint x: 1066, startPoint y: 353, endPoint x: 1072, endPoint y: 355, distance: 6.6
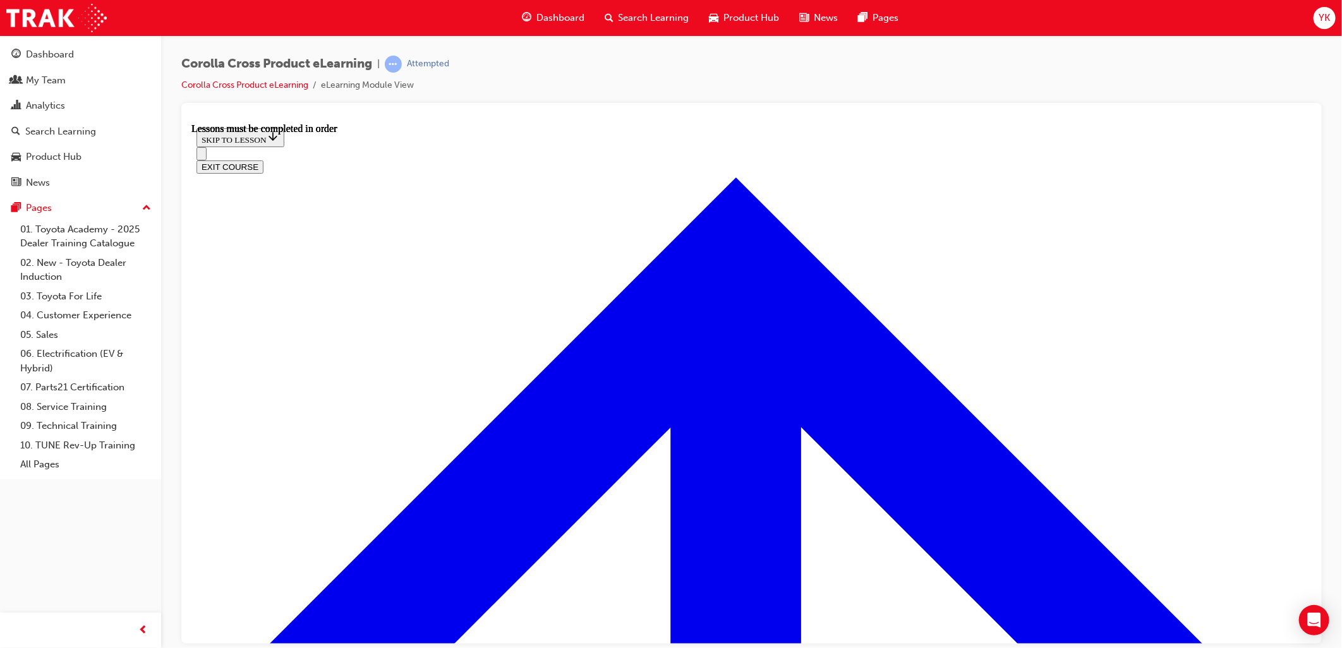
drag, startPoint x: 926, startPoint y: 269, endPoint x: 916, endPoint y: 272, distance: 11.0
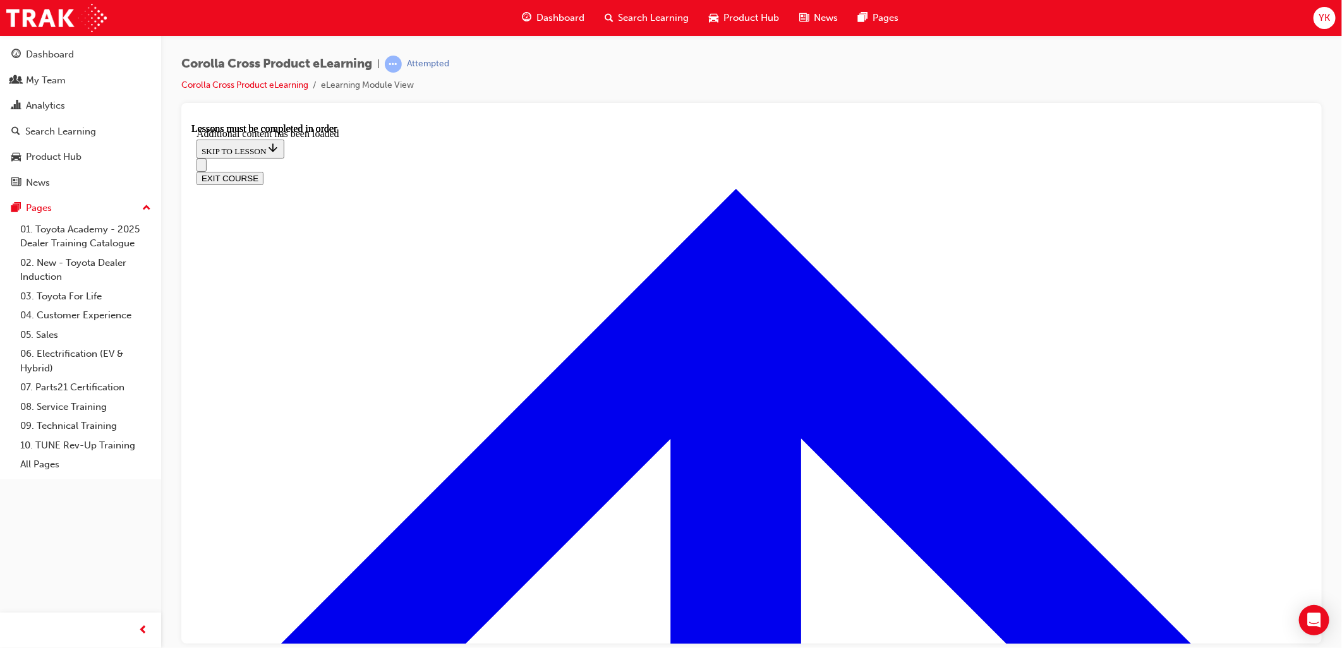
scroll to position [1988, 0]
radio input "true"
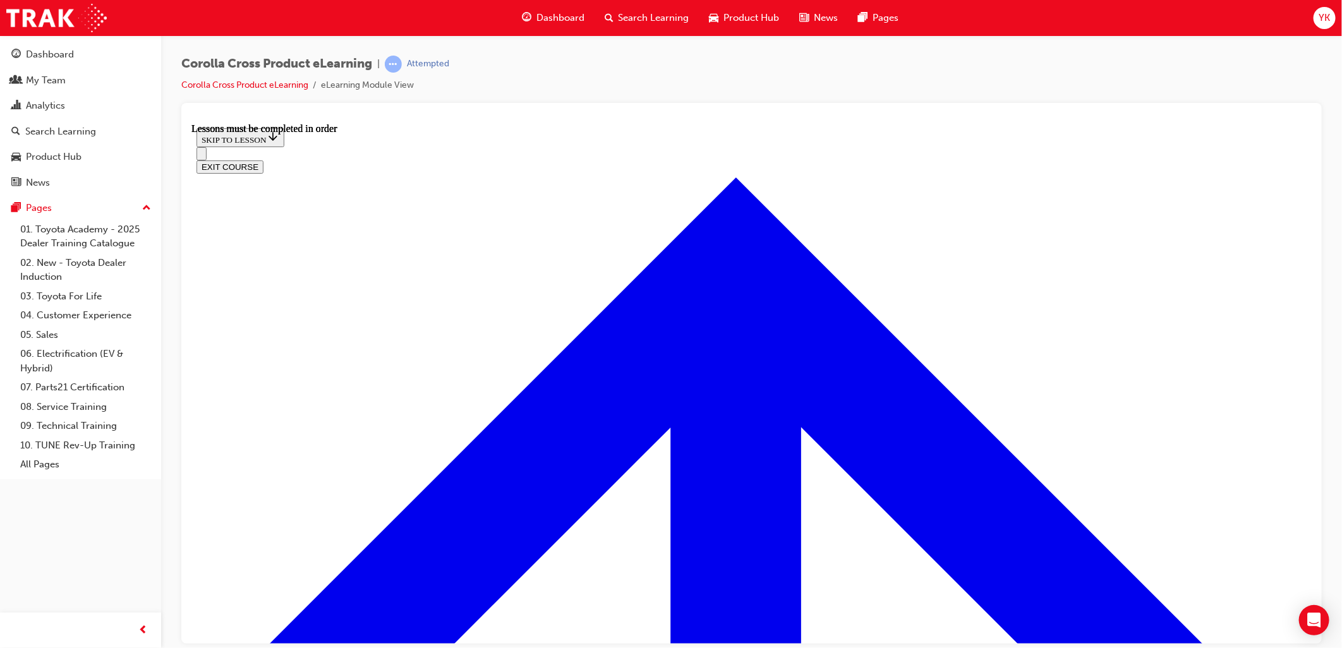
scroll to position [1237, 0]
drag, startPoint x: 468, startPoint y: 158, endPoint x: 468, endPoint y: 165, distance: 7.0
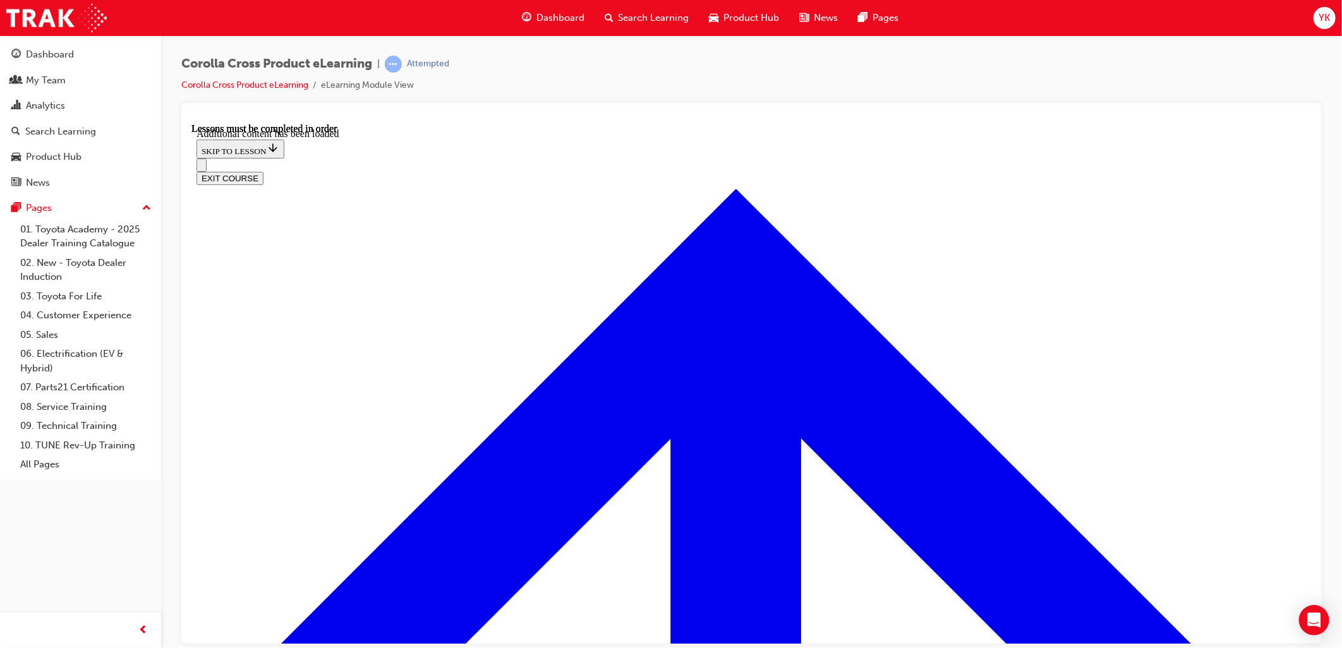
scroll to position [1868, 0]
radio input "true"
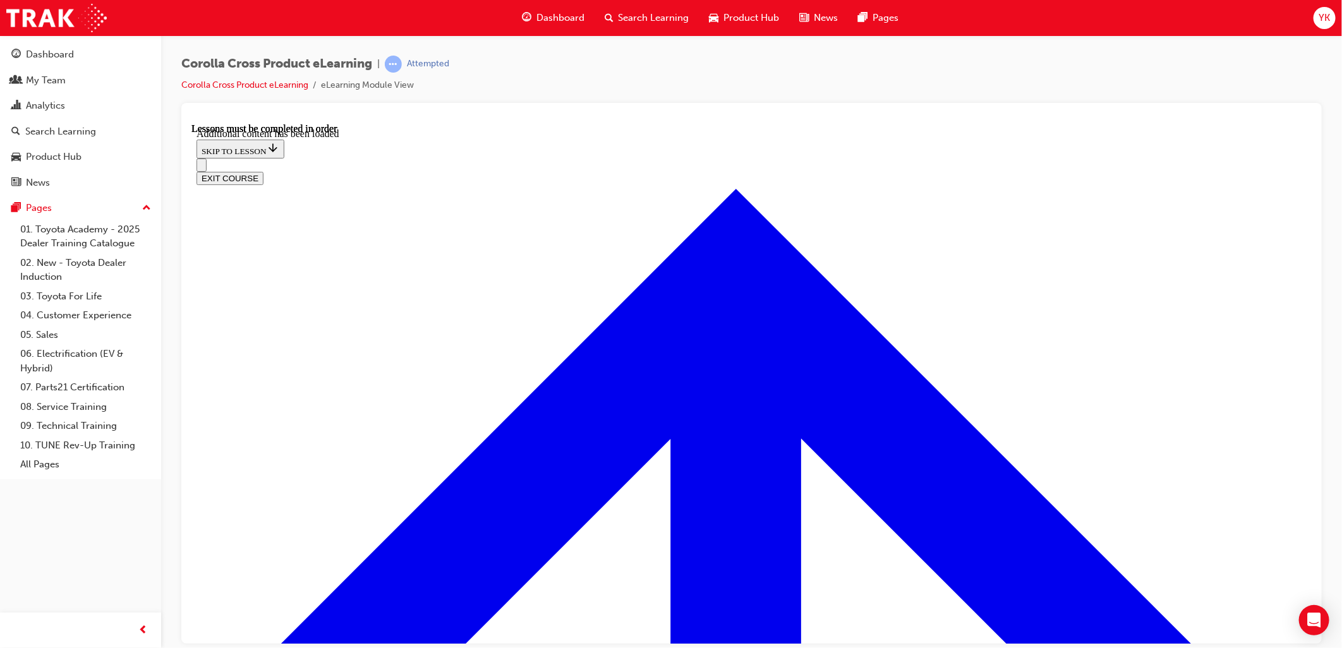
radio input "true"
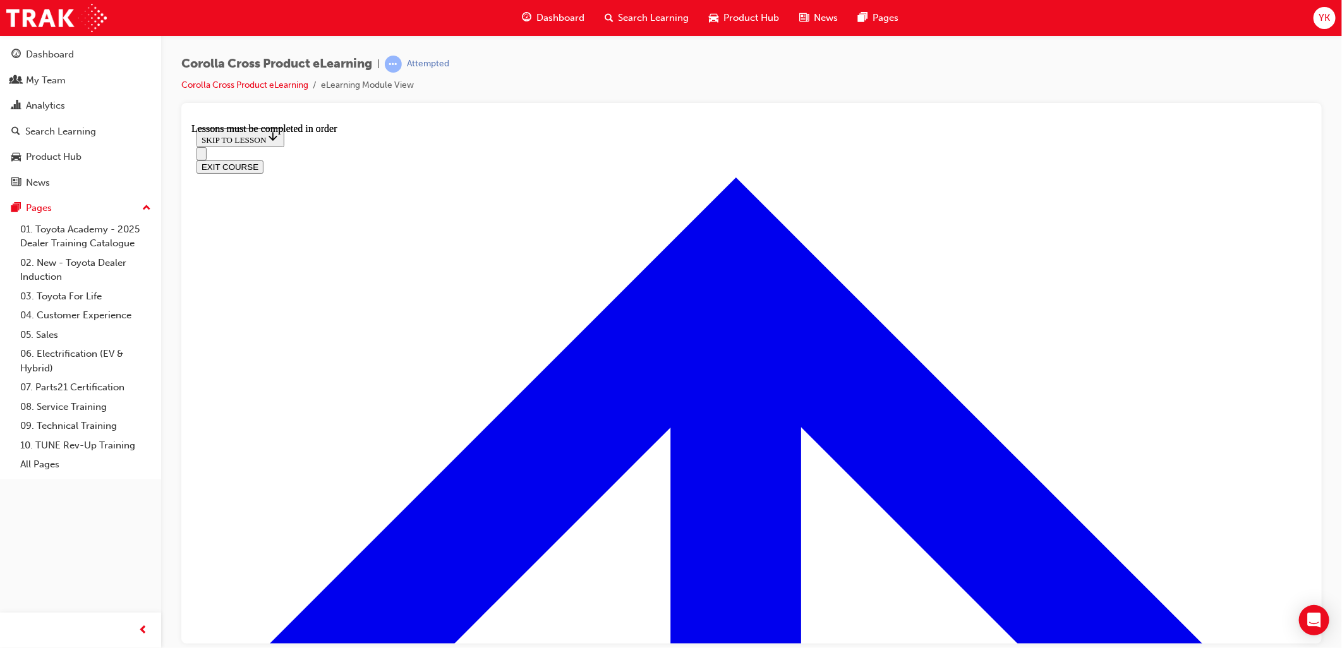
scroll to position [1519, 0]
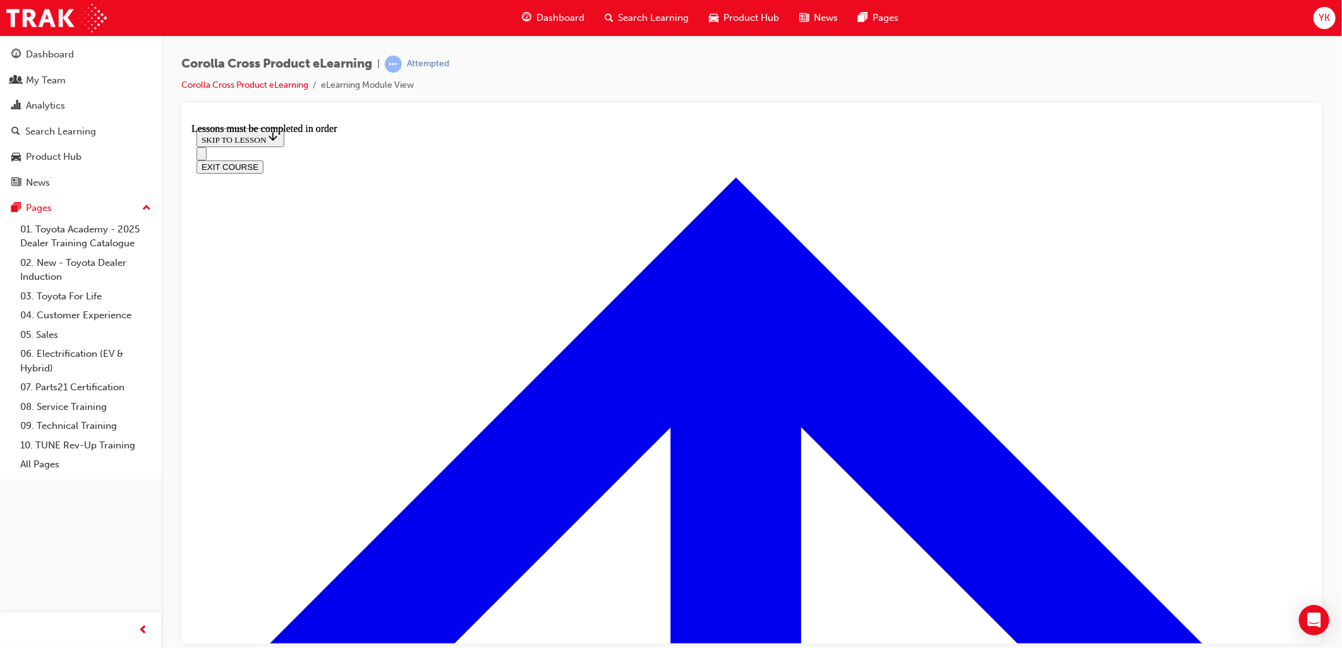
scroll to position [1378, 0]
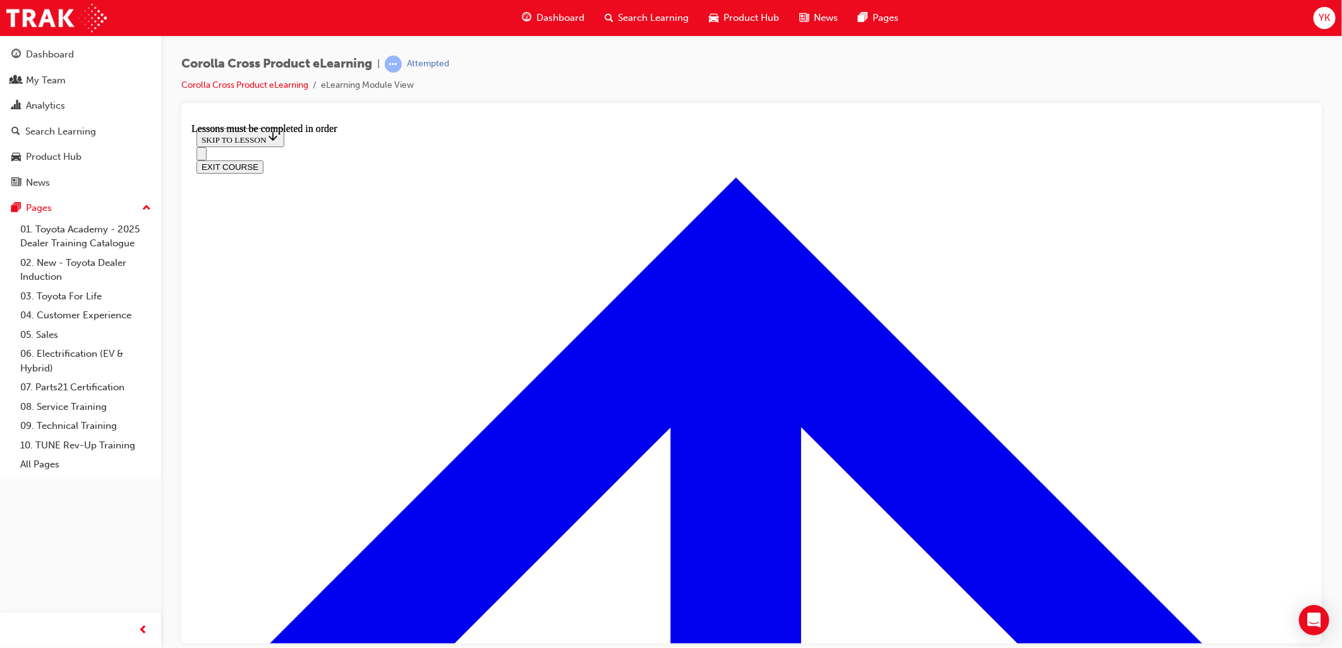
drag, startPoint x: 243, startPoint y: 452, endPoint x: 320, endPoint y: 317, distance: 154.8
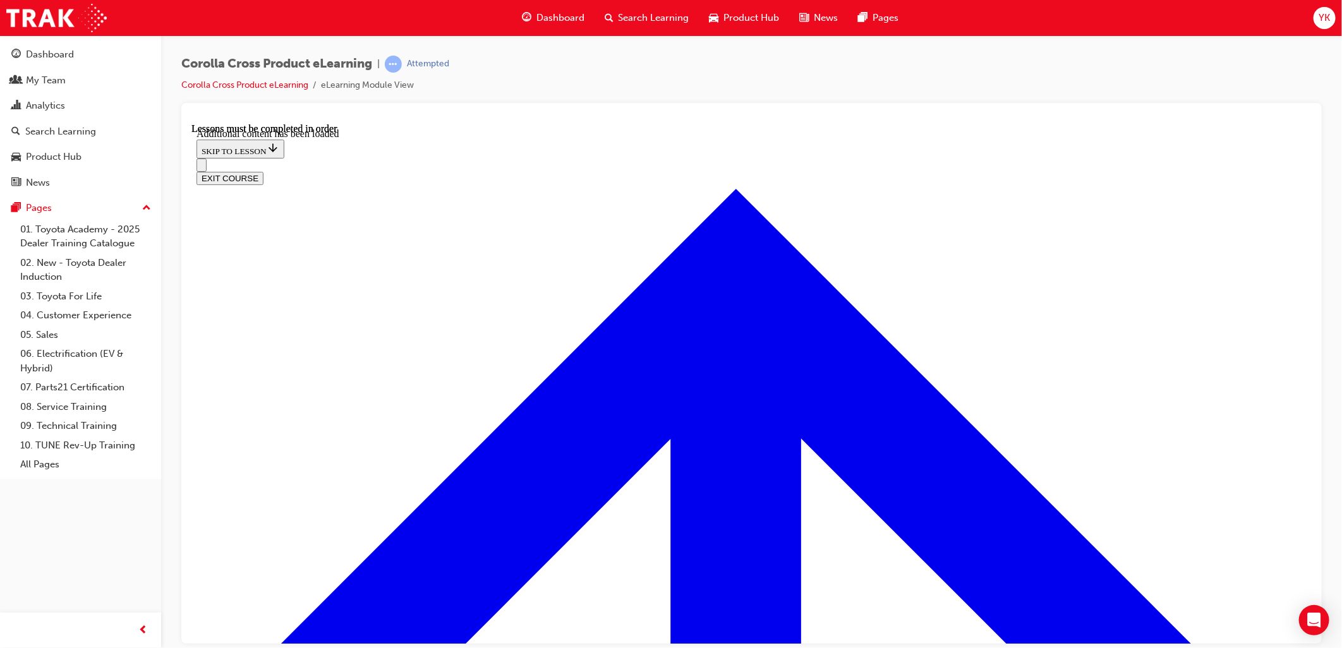
scroll to position [3223, 0]
checkbox input "true"
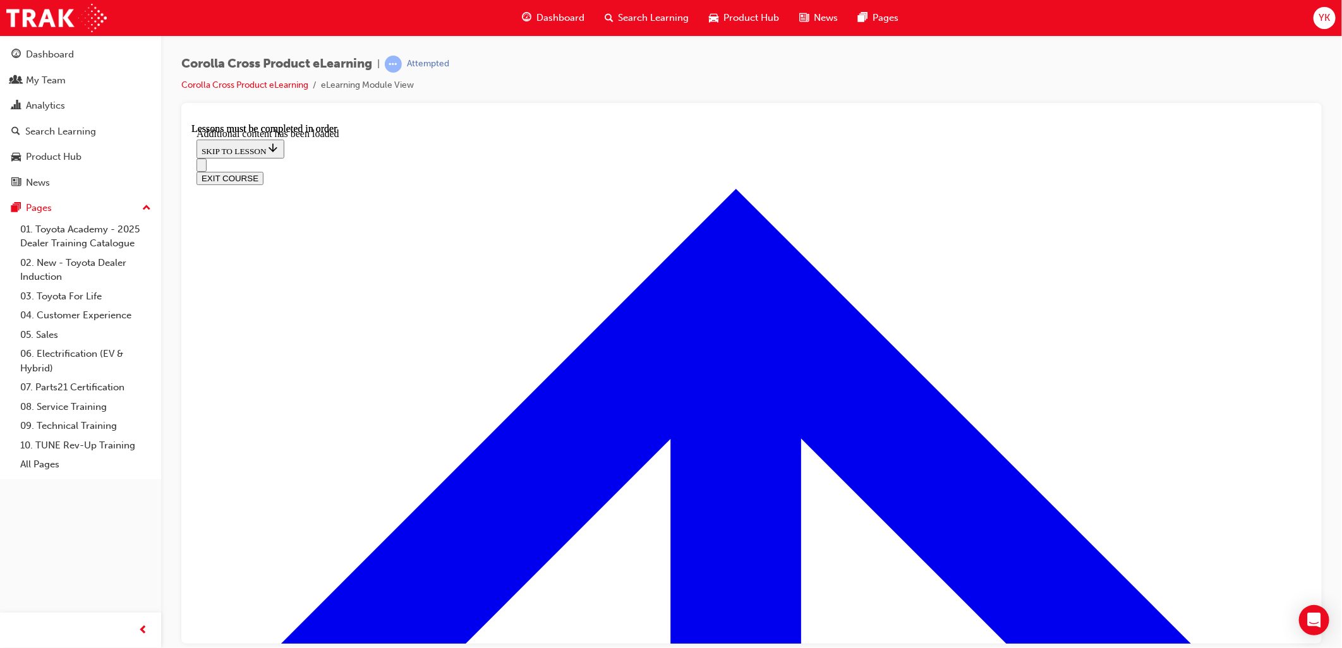
checkbox input "true"
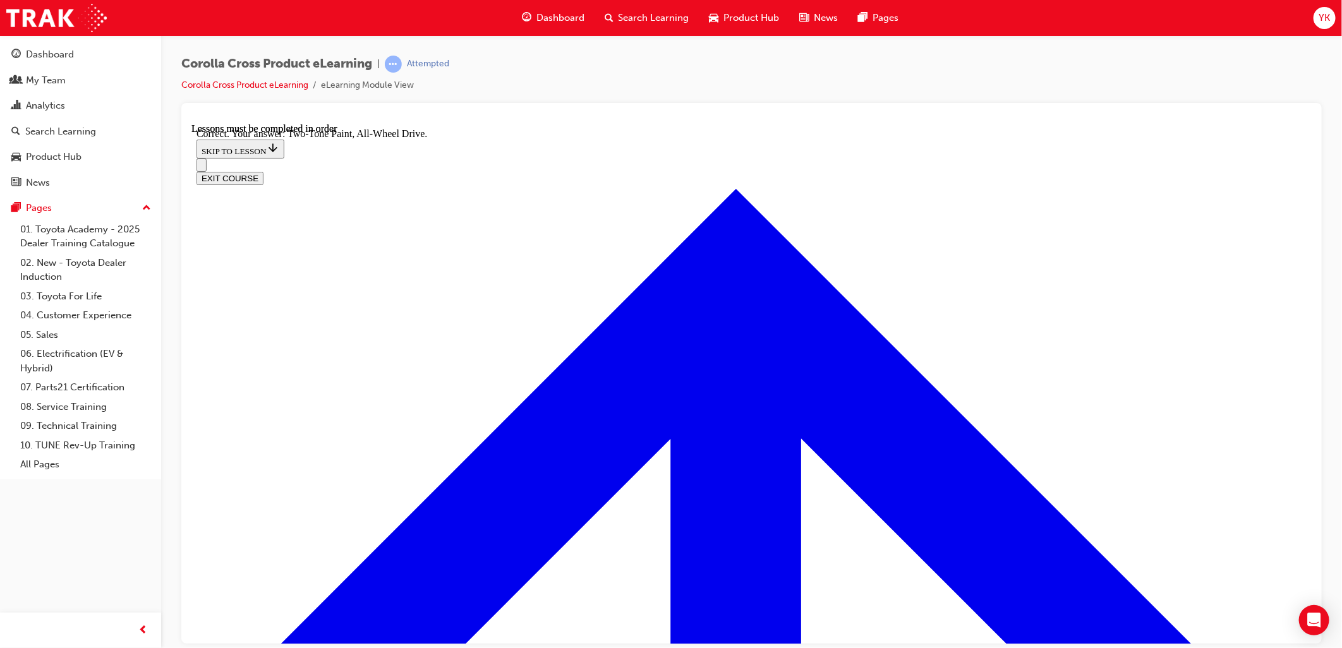
radio input "true"
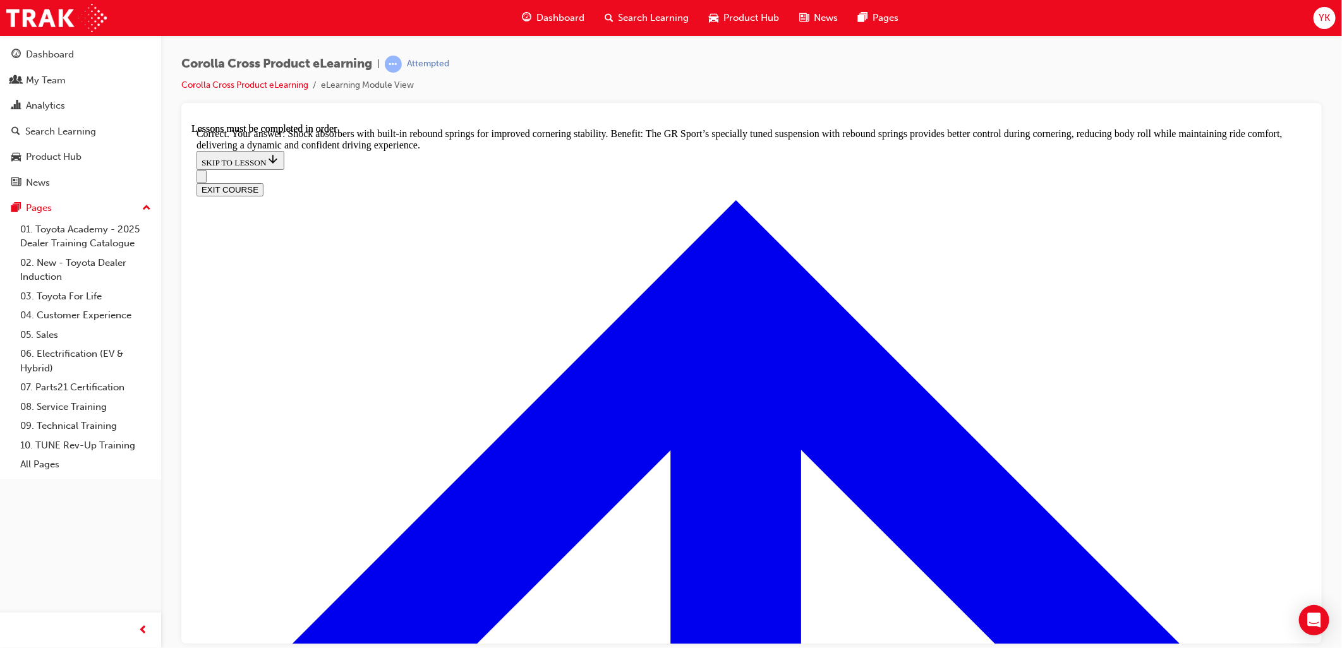
scroll to position [4121, 0]
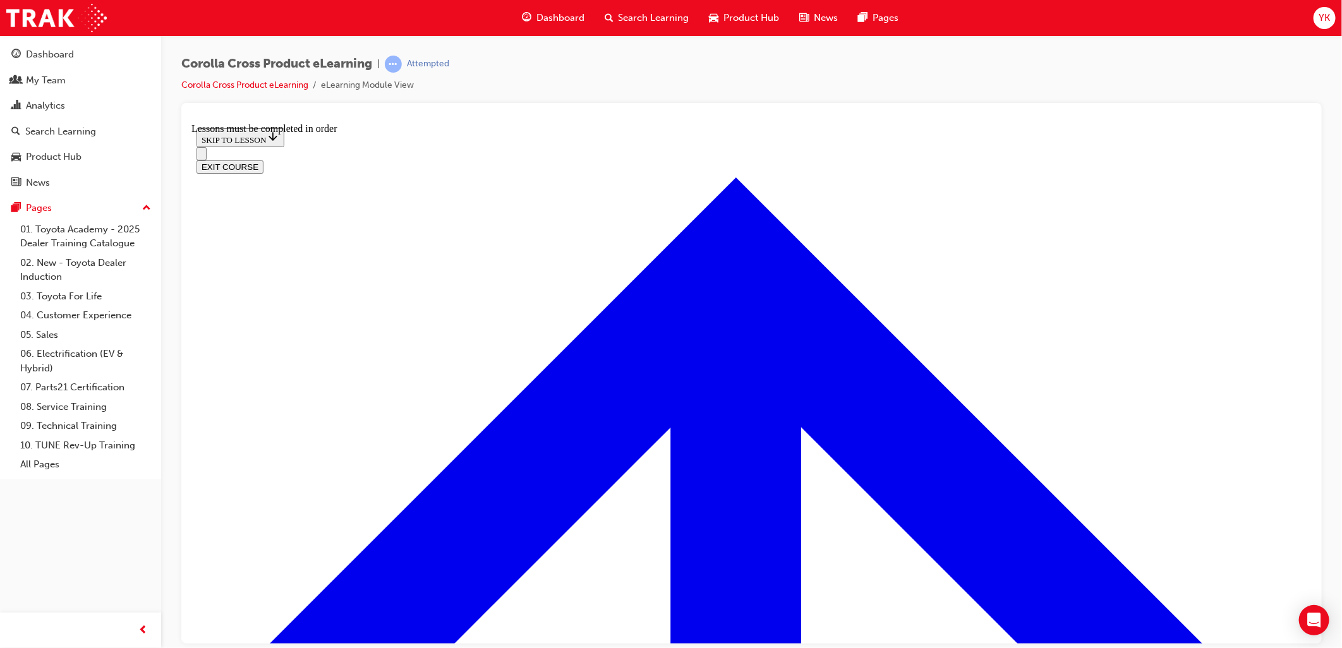
scroll to position [1338, 0]
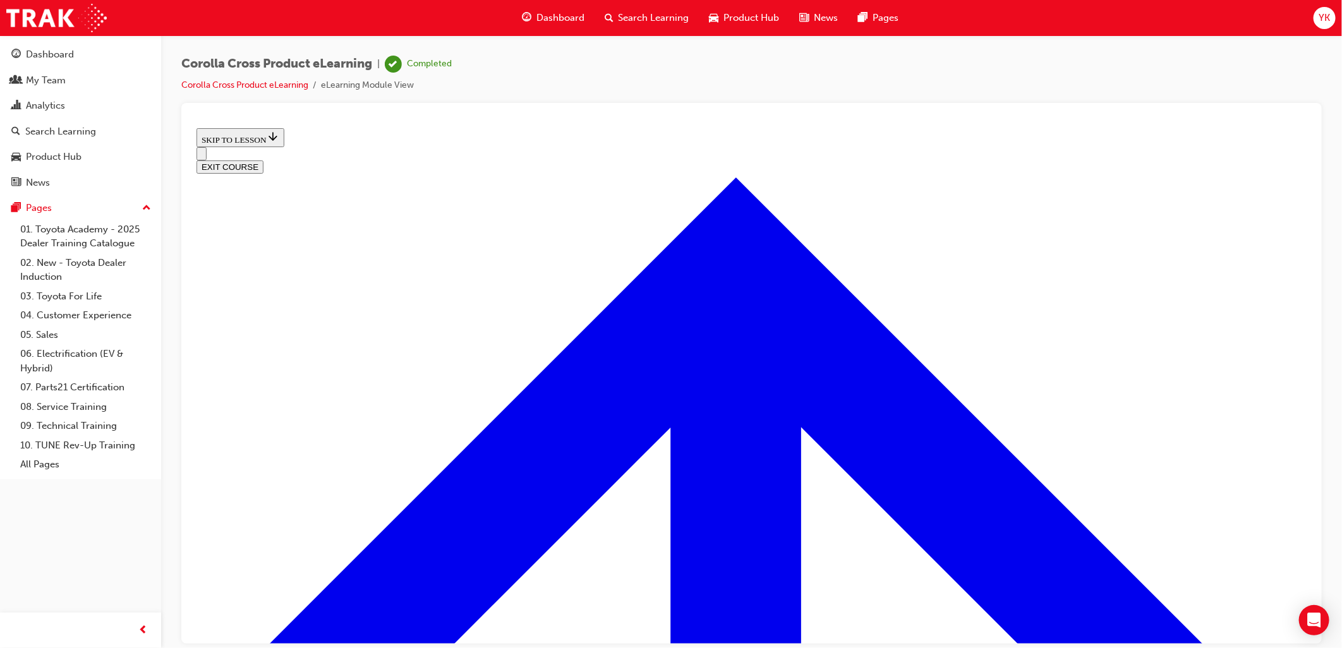
click at [263, 160] on button "EXIT COURSE" at bounding box center [229, 166] width 67 height 13
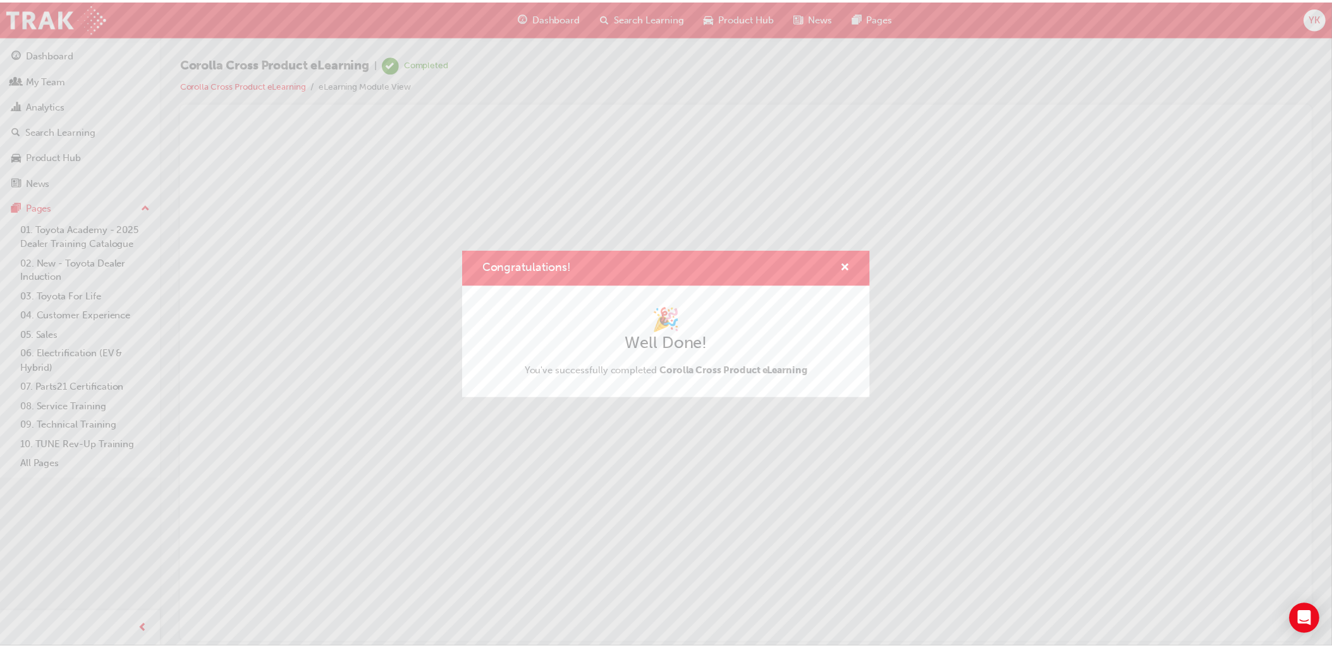
scroll to position [0, 0]
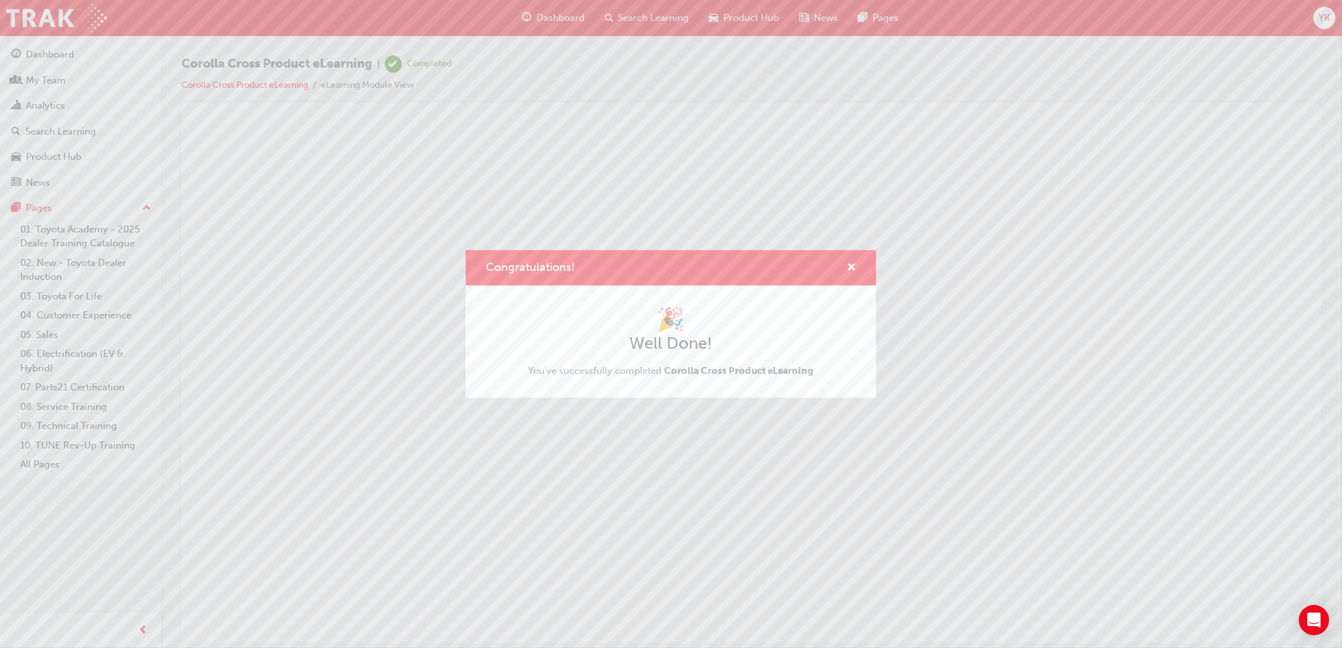
click at [845, 267] on div "Congratulations!" at bounding box center [847, 268] width 20 height 16
click at [849, 267] on span "cross-icon" at bounding box center [851, 268] width 9 height 11
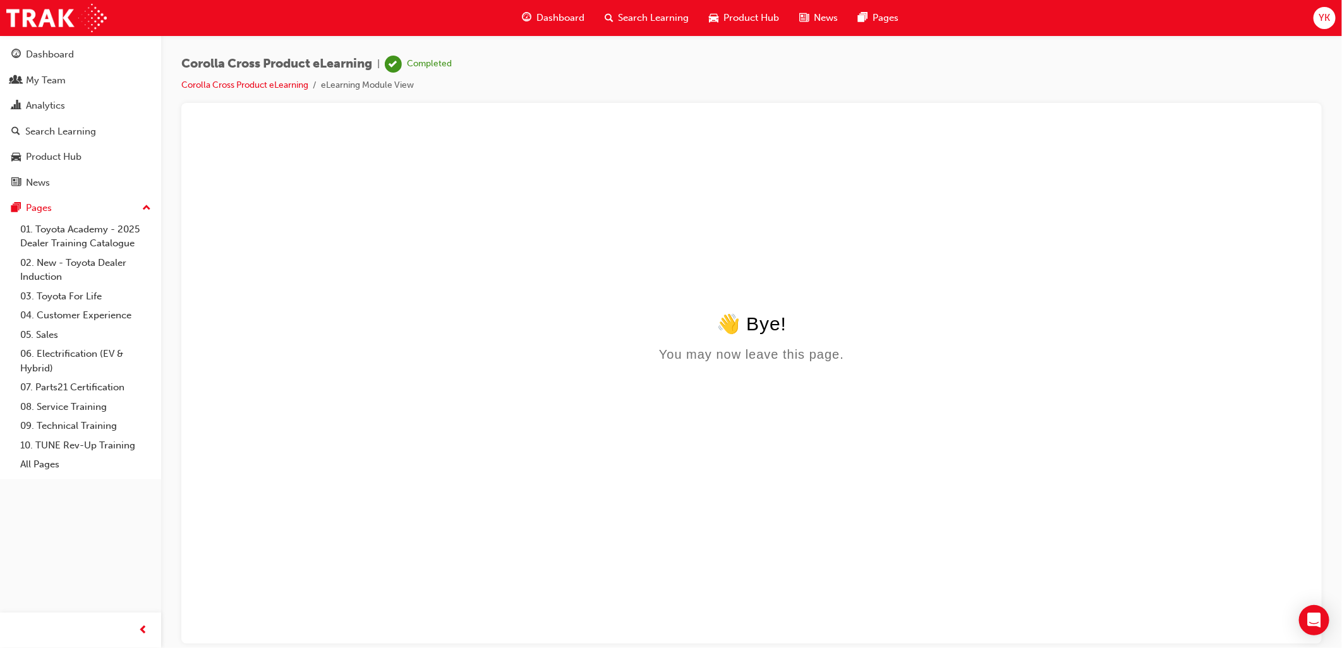
click at [569, 15] on span "Dashboard" at bounding box center [561, 18] width 48 height 15
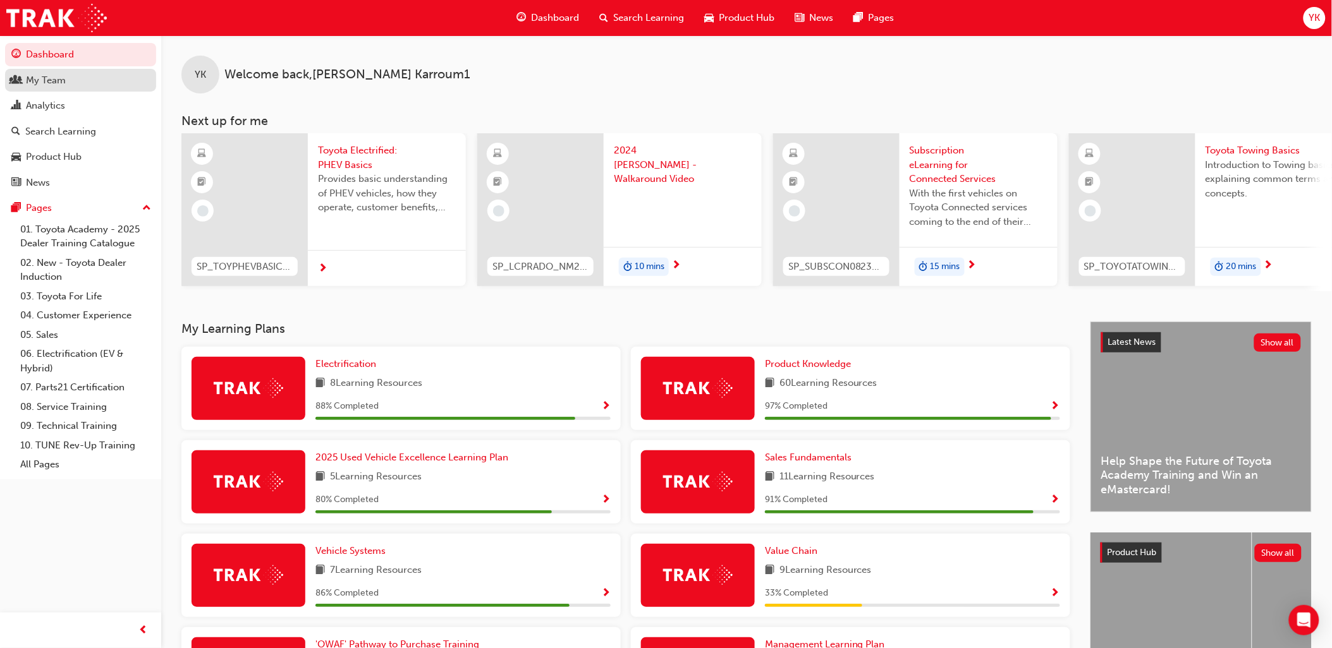
click at [64, 88] on div "My Team" at bounding box center [80, 81] width 138 height 16
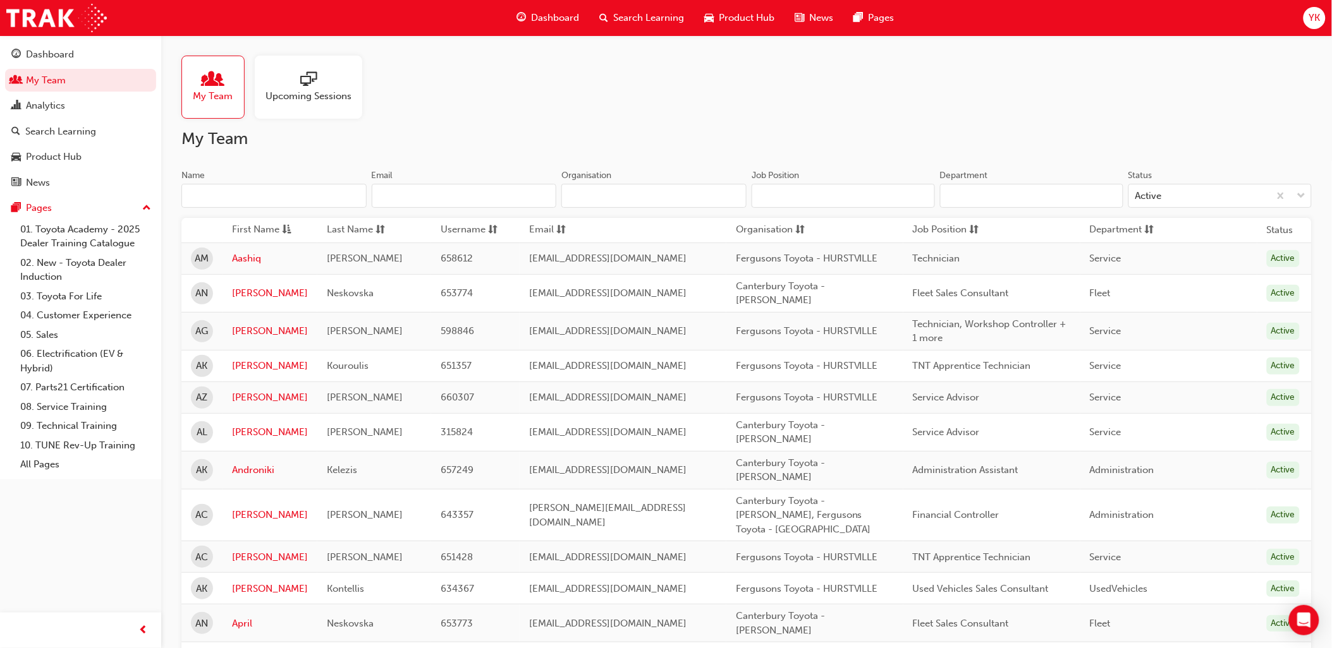
click at [281, 198] on input "Name" at bounding box center [273, 196] width 185 height 24
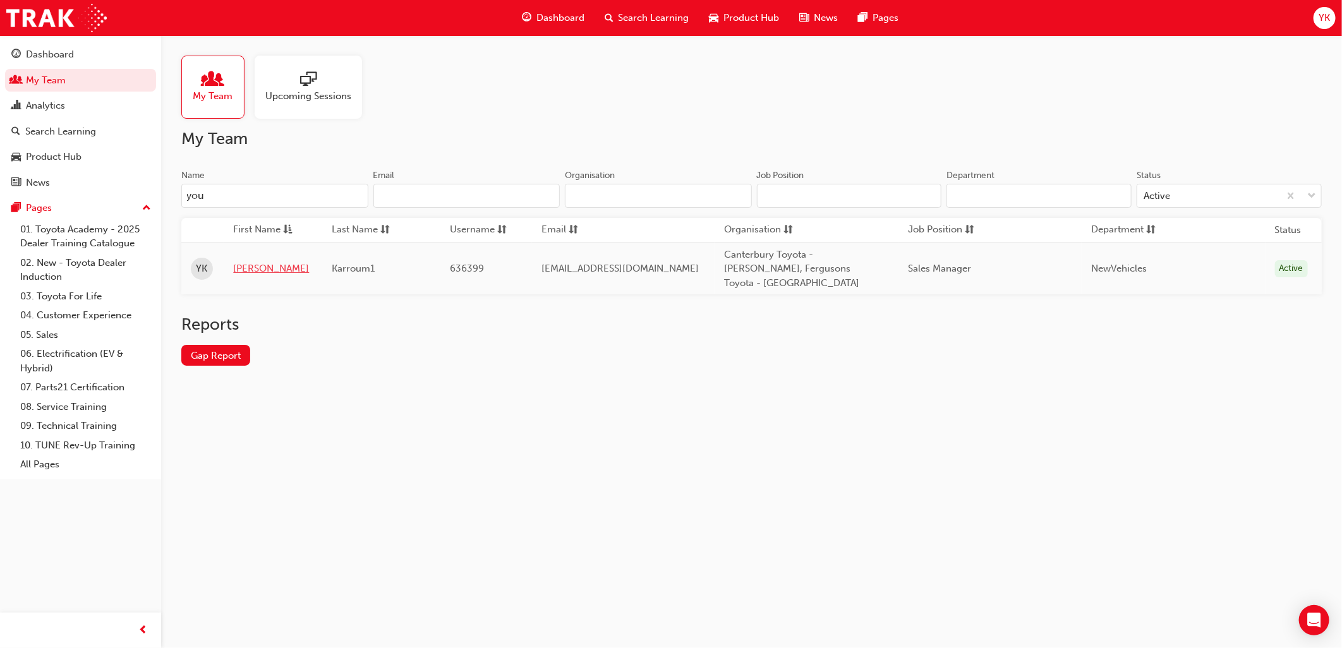
type input "you"
click at [260, 262] on link "[PERSON_NAME]" at bounding box center [273, 269] width 80 height 15
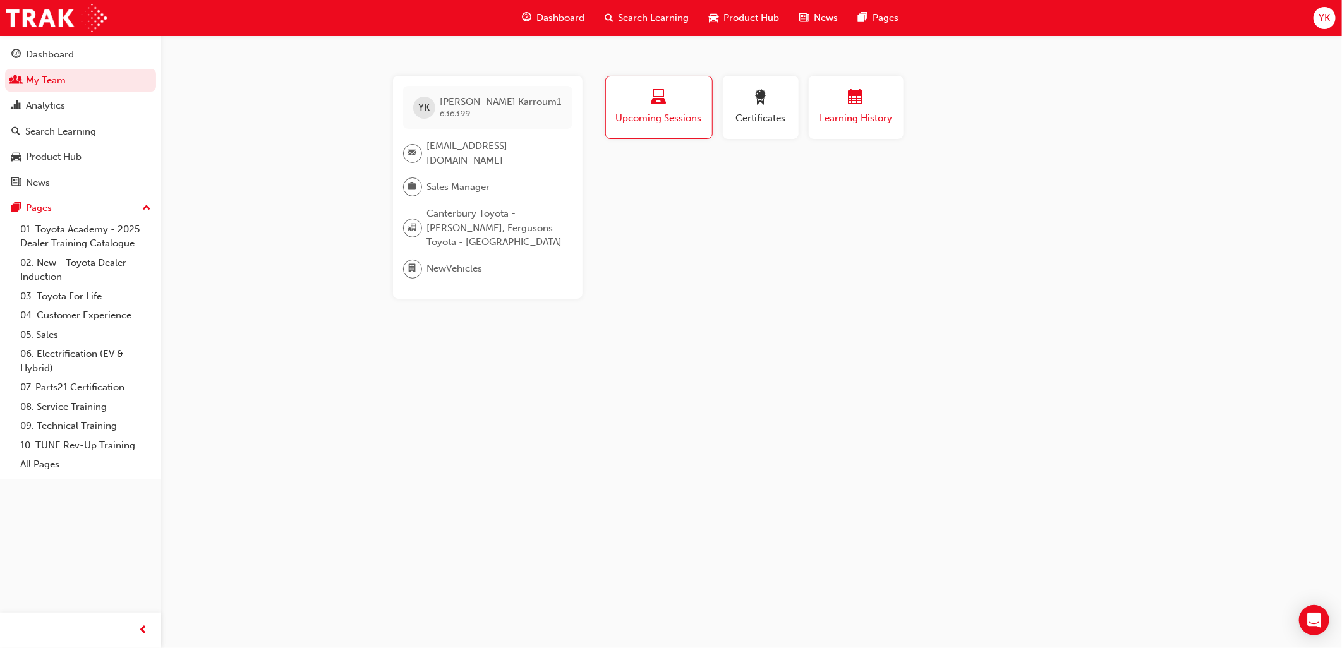
click at [861, 100] on span "calendar-icon" at bounding box center [856, 98] width 15 height 17
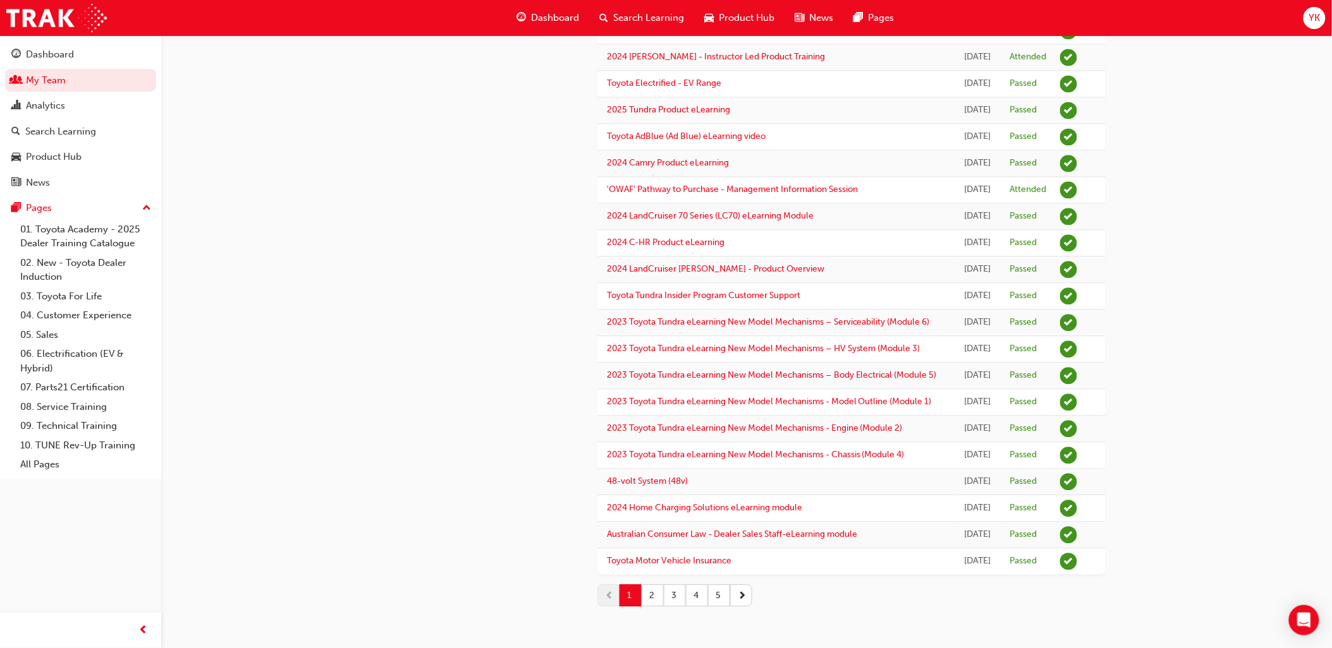
scroll to position [1460, 0]
click at [645, 598] on button "2" at bounding box center [652, 596] width 22 height 22
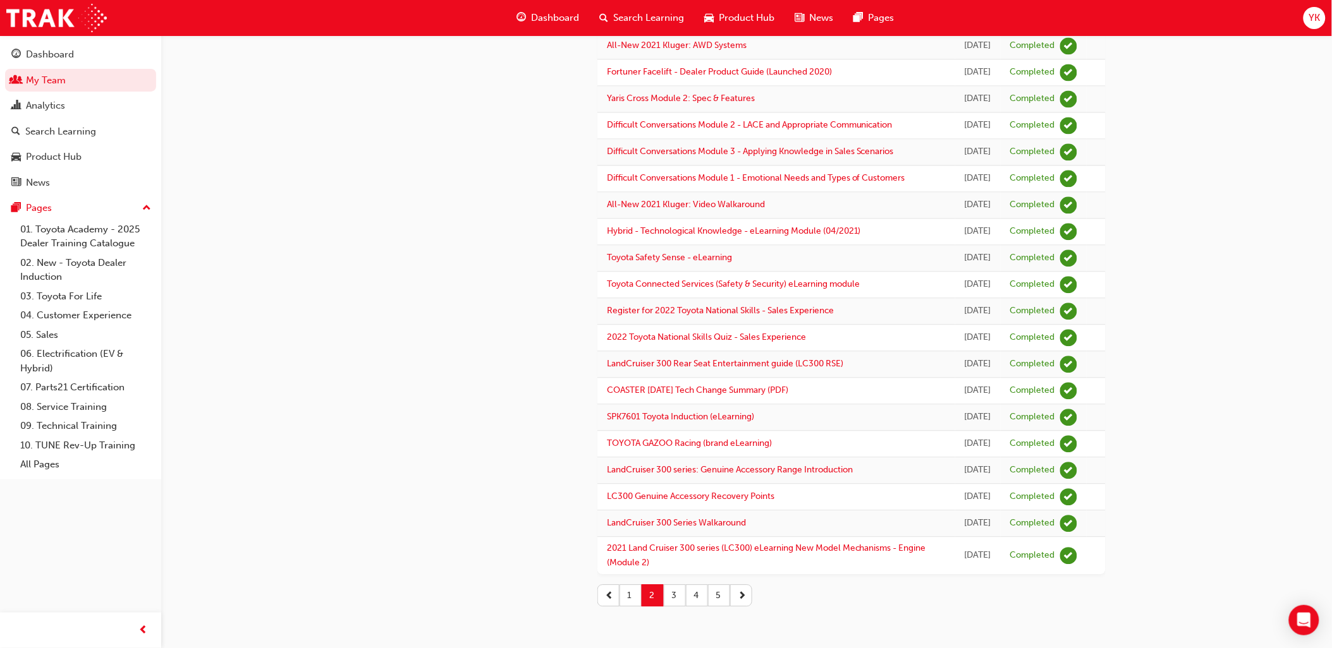
scroll to position [1437, 0]
click at [679, 597] on button "3" at bounding box center [675, 596] width 22 height 22
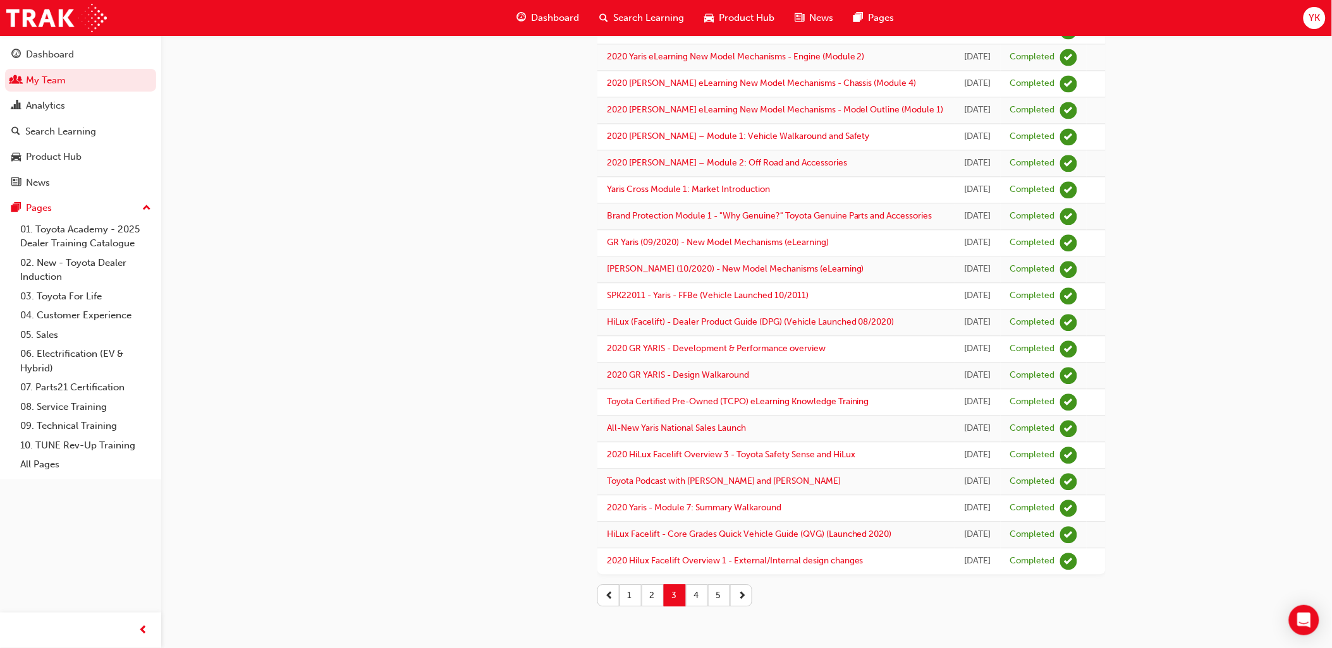
scroll to position [1483, 0]
click at [699, 597] on button "4" at bounding box center [697, 596] width 22 height 22
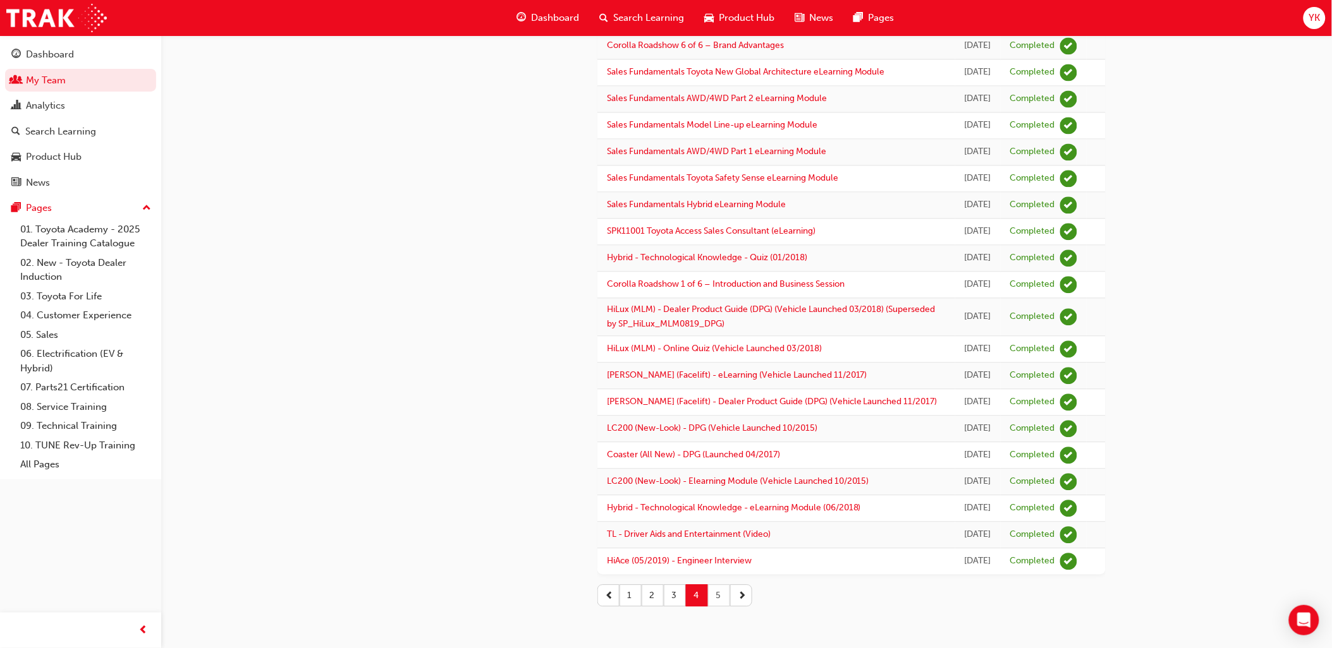
click at [713, 592] on button "5" at bounding box center [719, 596] width 22 height 22
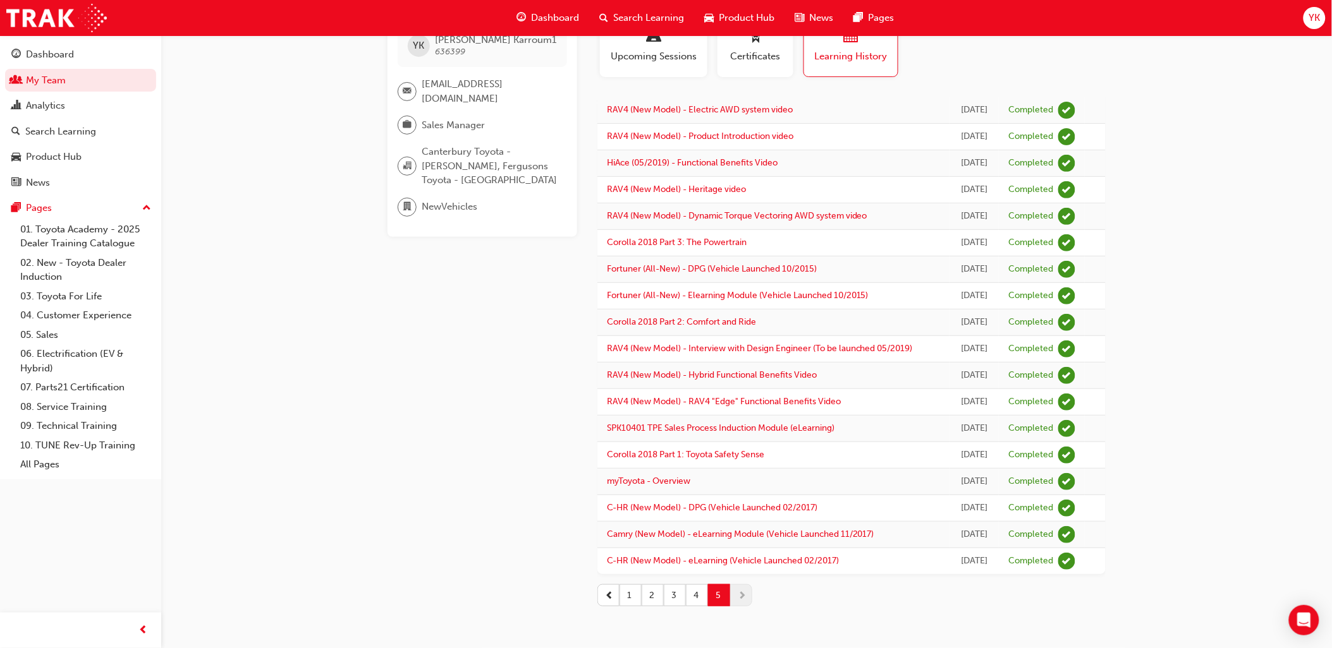
scroll to position [108, 0]
click at [622, 598] on button "1" at bounding box center [630, 596] width 22 height 22
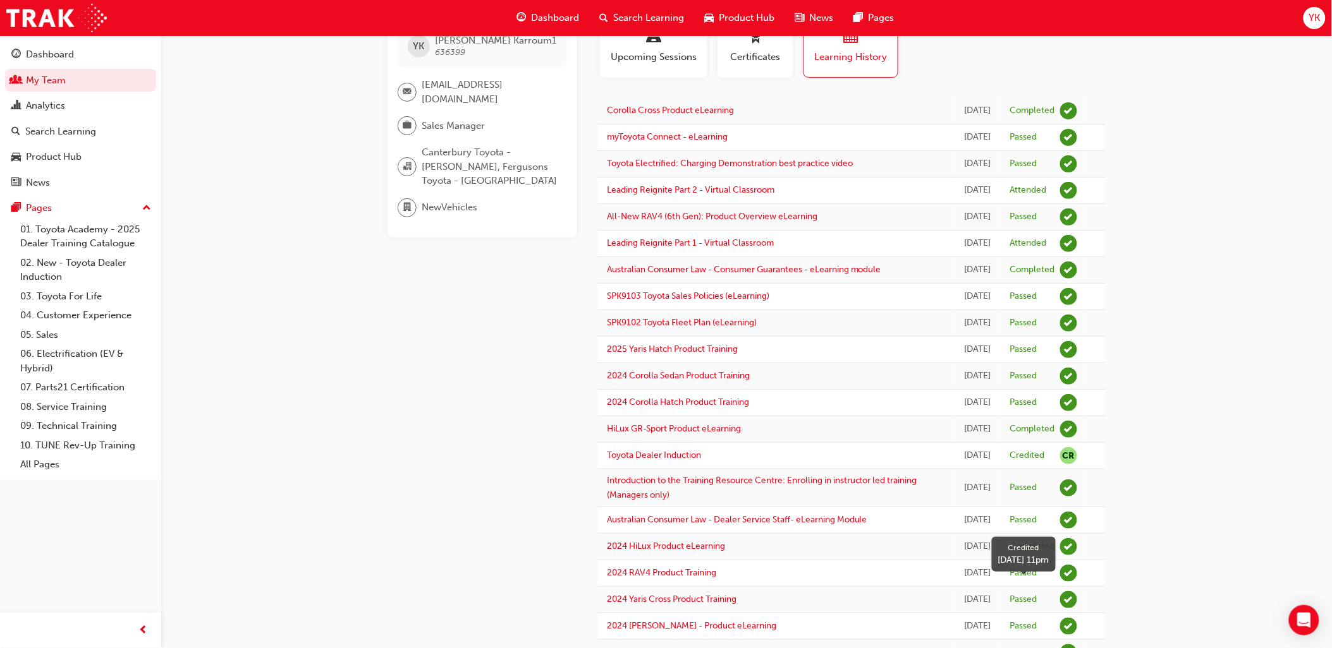
scroll to position [0, 0]
